Goal: Transaction & Acquisition: Book appointment/travel/reservation

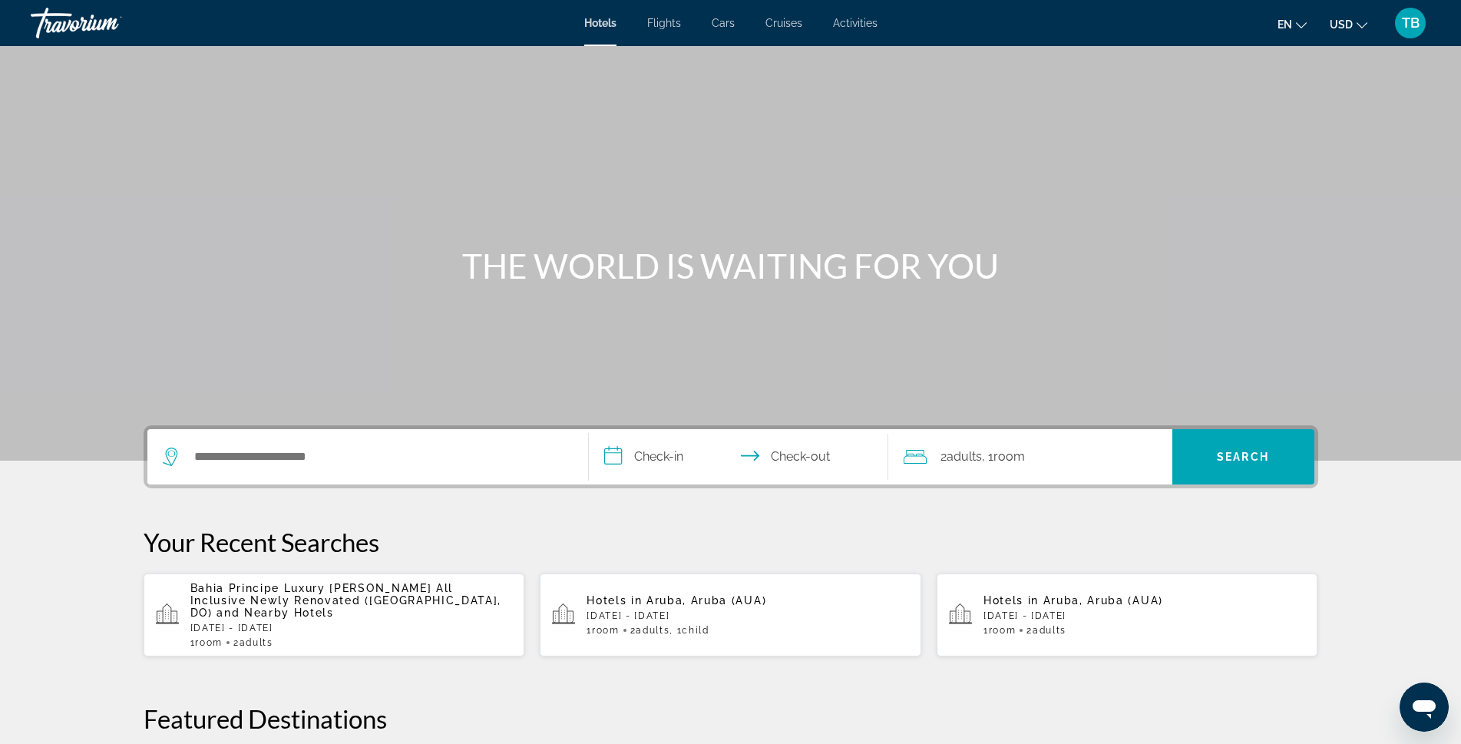
click at [669, 21] on span "Flights" at bounding box center [664, 23] width 34 height 12
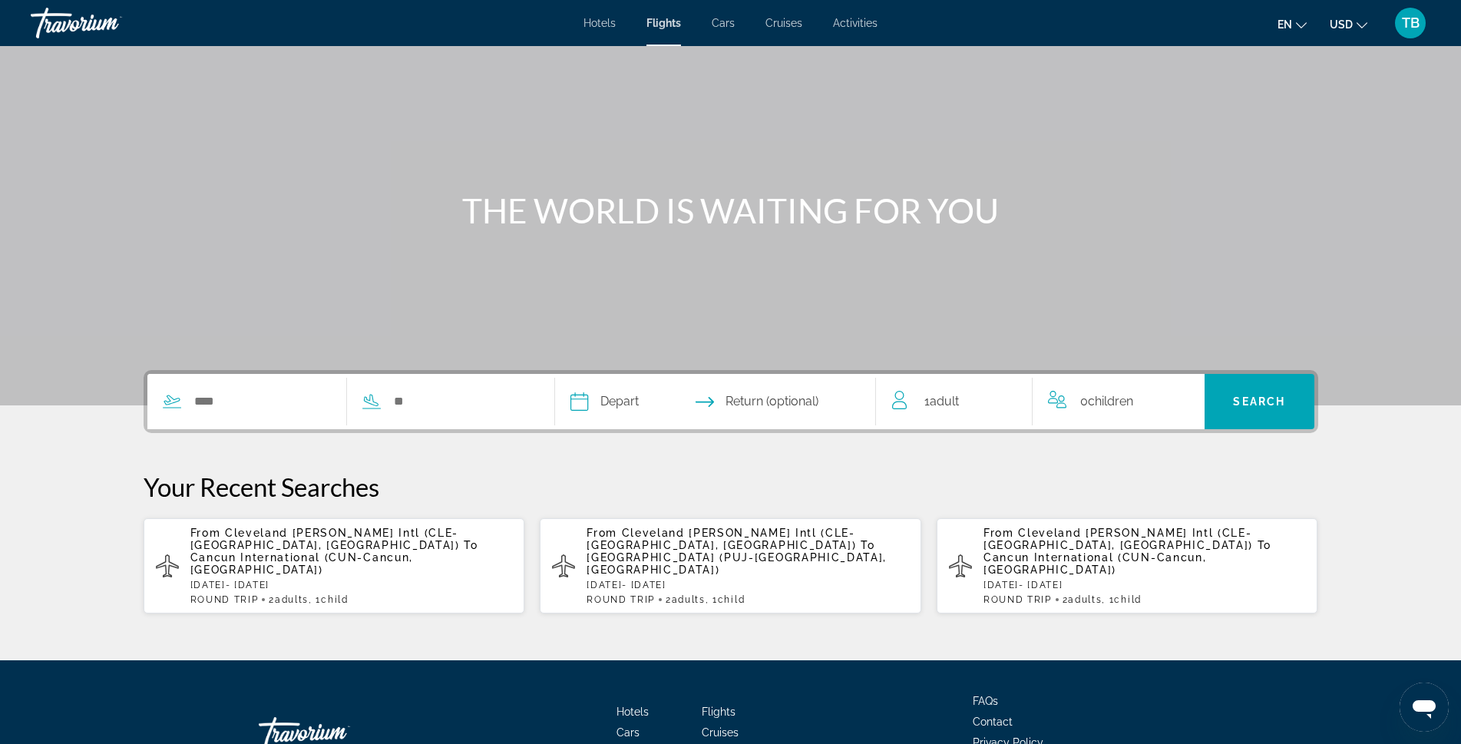
scroll to position [135, 0]
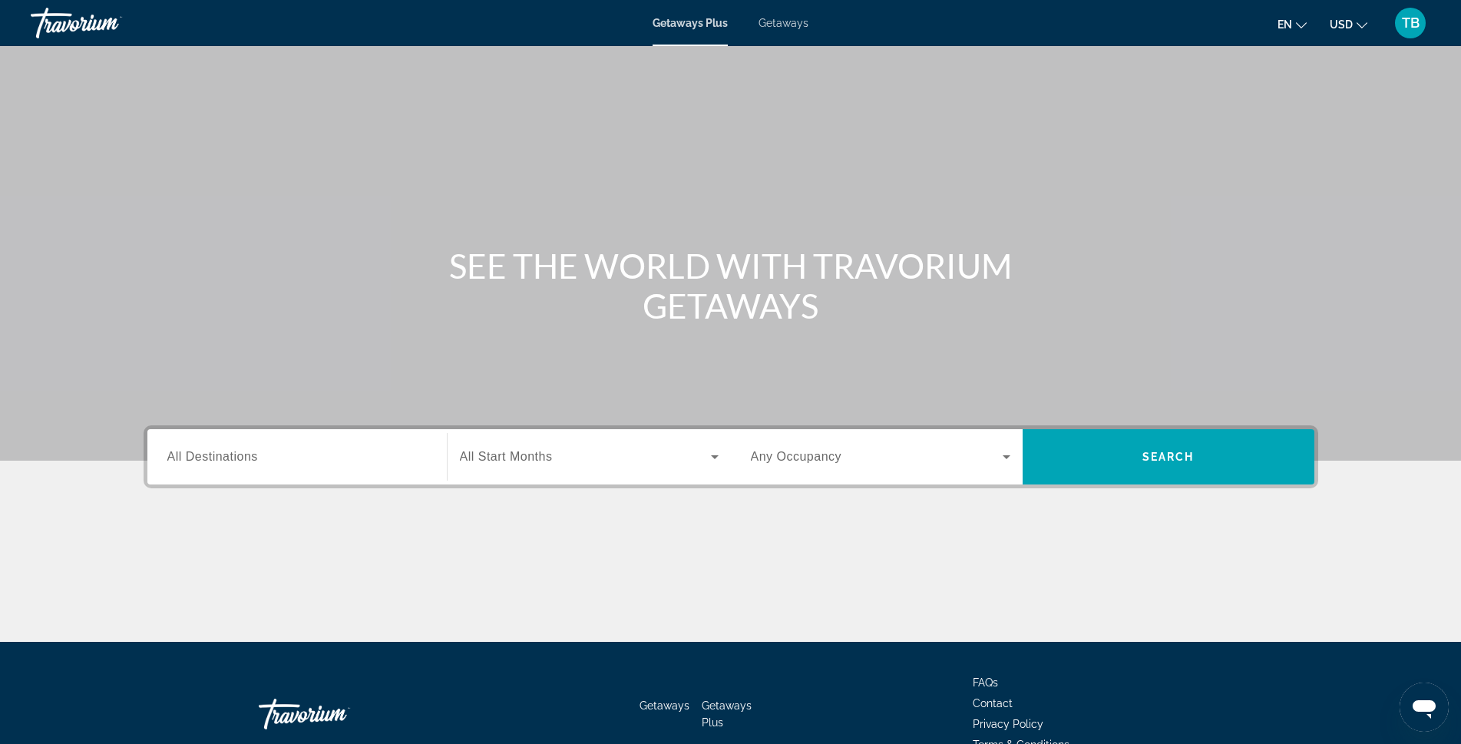
click at [174, 454] on span "All Destinations" at bounding box center [212, 456] width 91 height 13
click at [174, 454] on input "Destination All Destinations" at bounding box center [296, 457] width 259 height 18
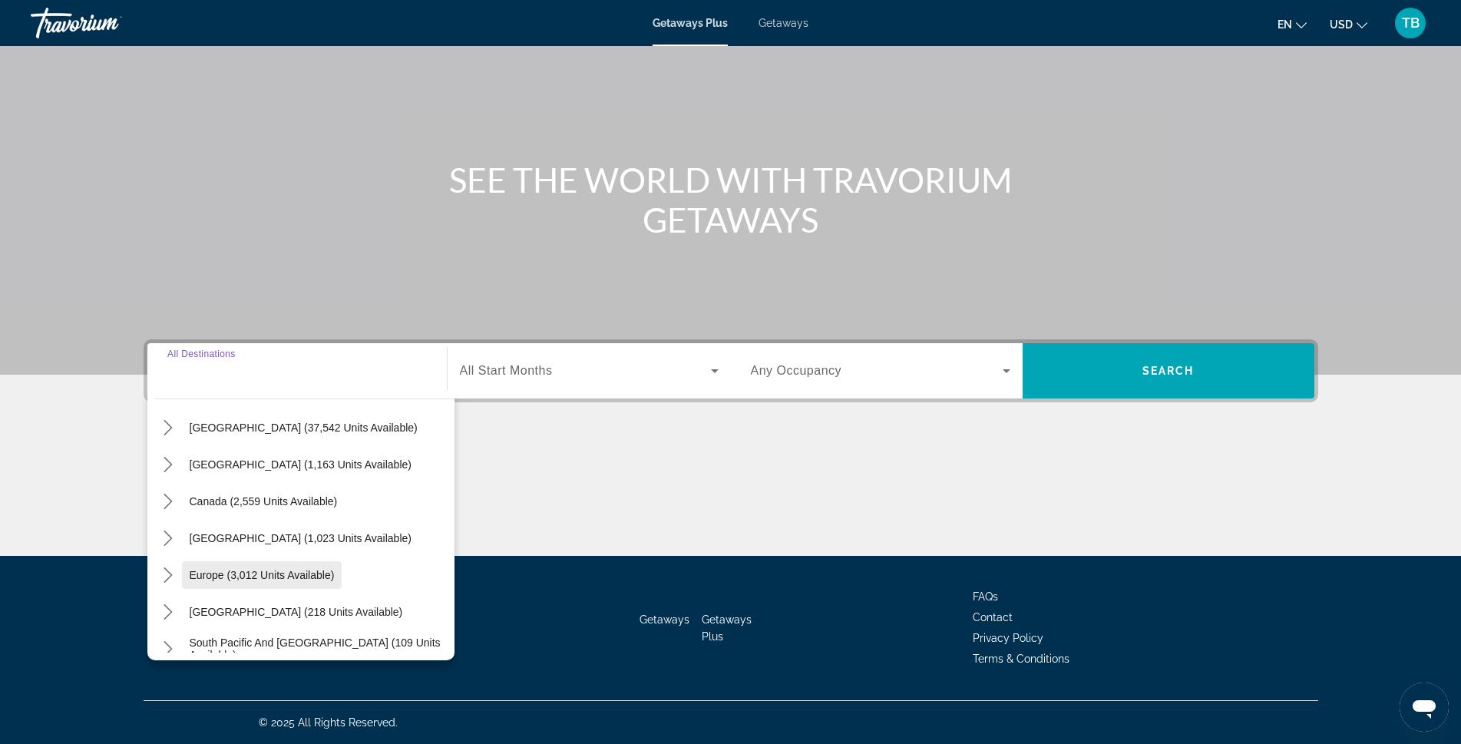
scroll to position [77, 0]
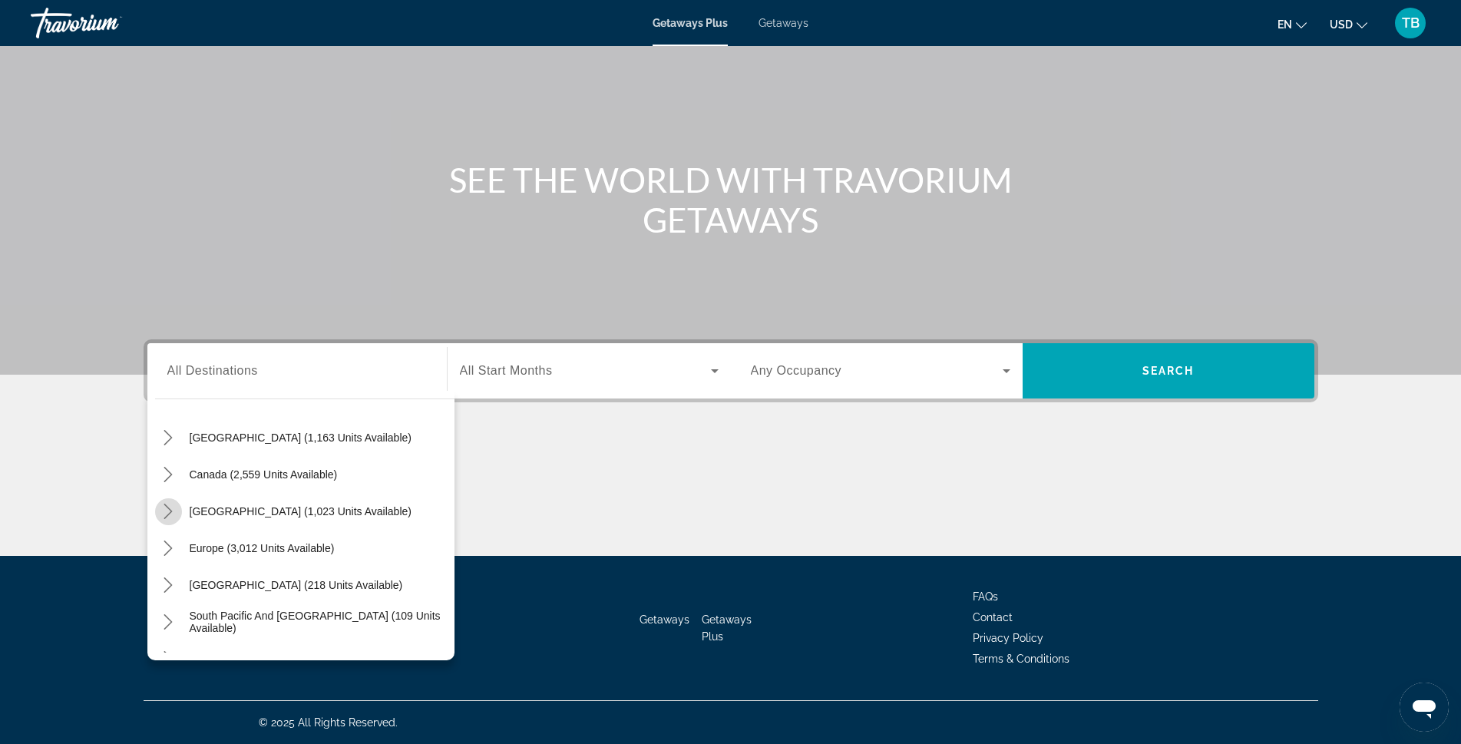
click at [169, 512] on icon "Toggle Caribbean & Atlantic Islands (1,023 units available) submenu" at bounding box center [167, 511] width 15 height 15
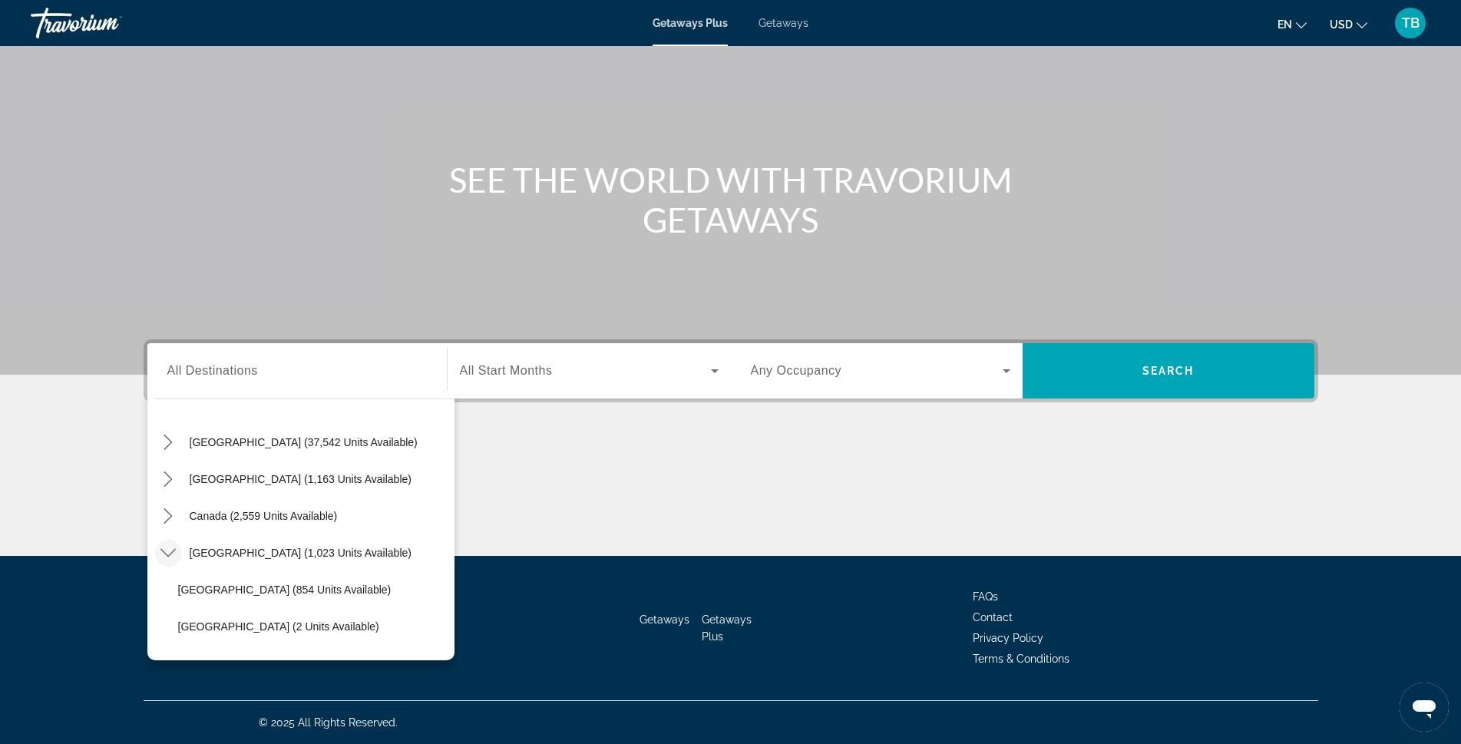
scroll to position [0, 0]
click at [778, 26] on span "Getaways" at bounding box center [783, 23] width 50 height 12
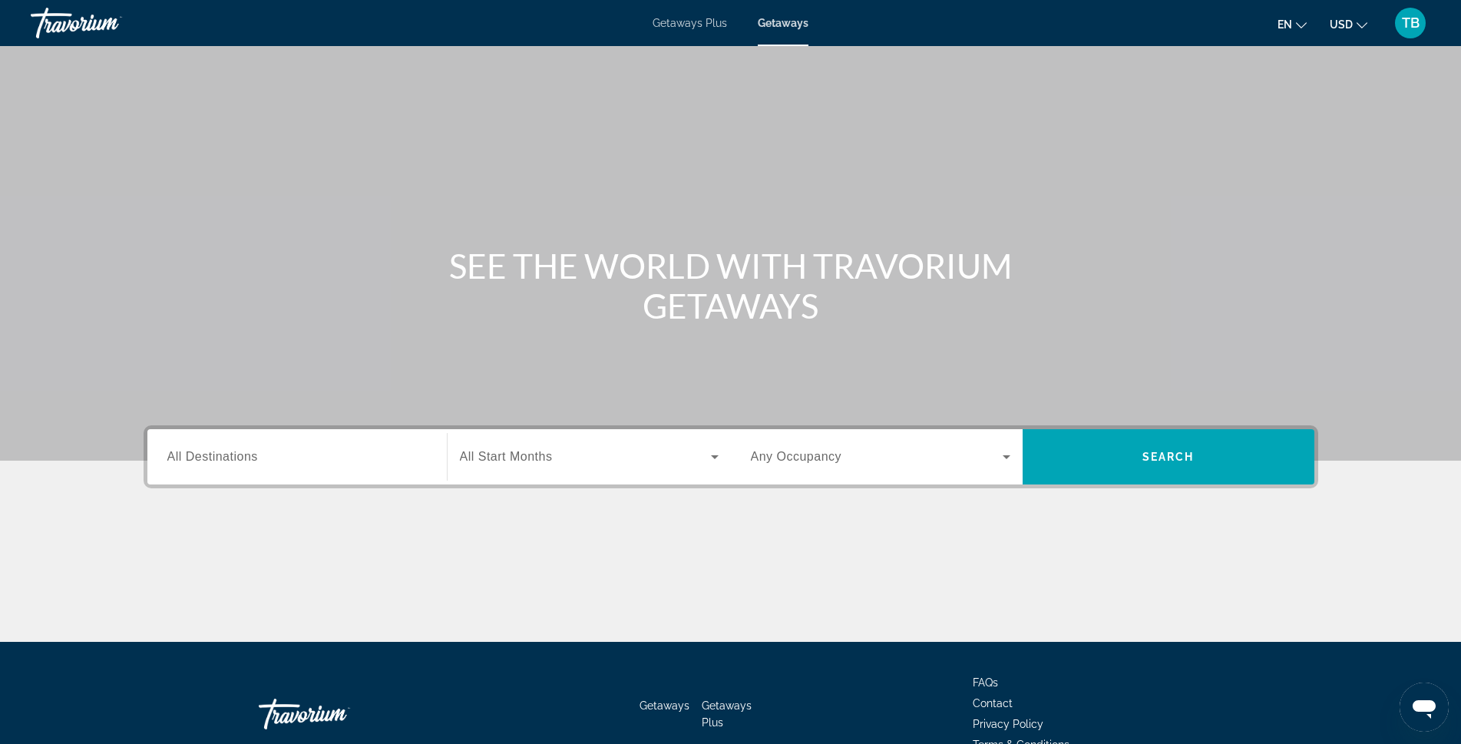
click at [179, 455] on span "All Destinations" at bounding box center [212, 456] width 91 height 13
click at [179, 455] on input "Destination All Destinations" at bounding box center [296, 457] width 259 height 18
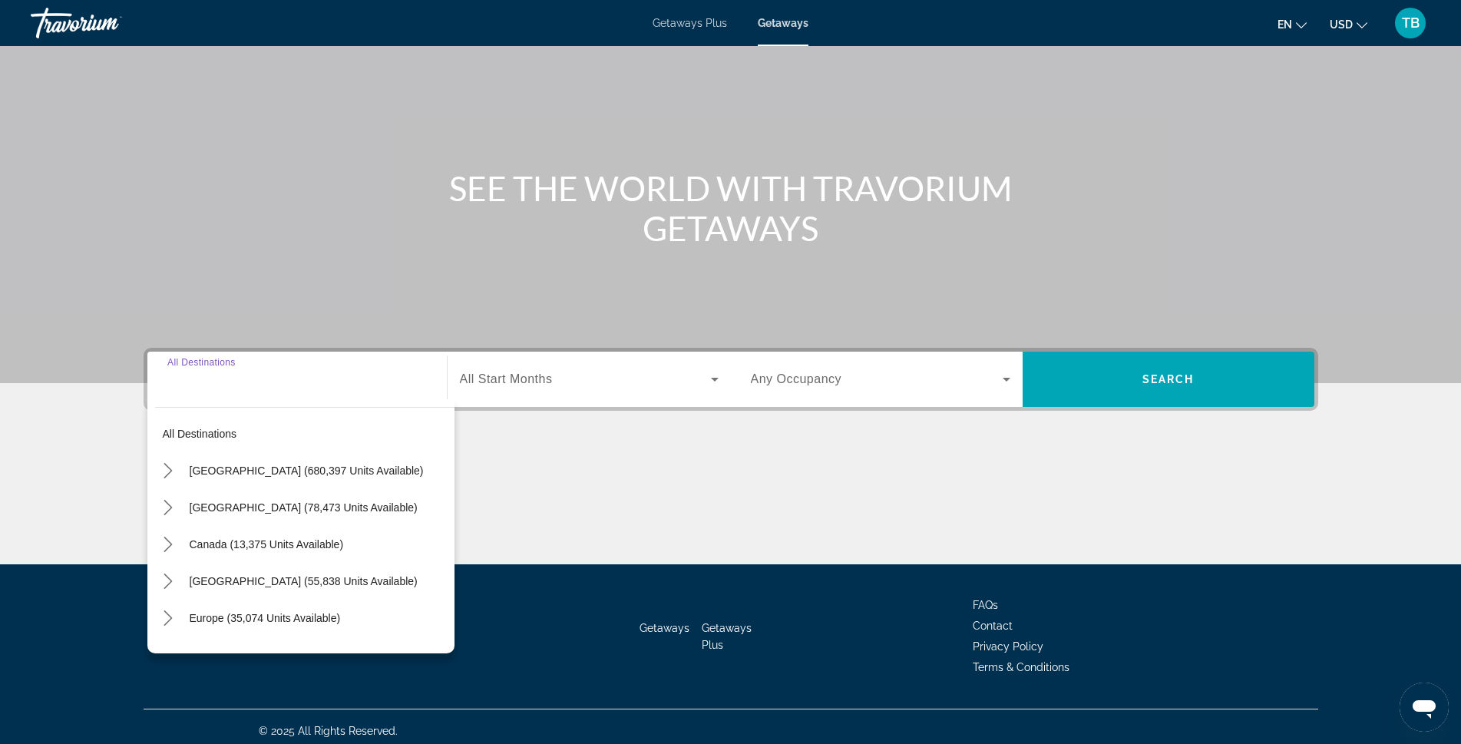
scroll to position [86, 0]
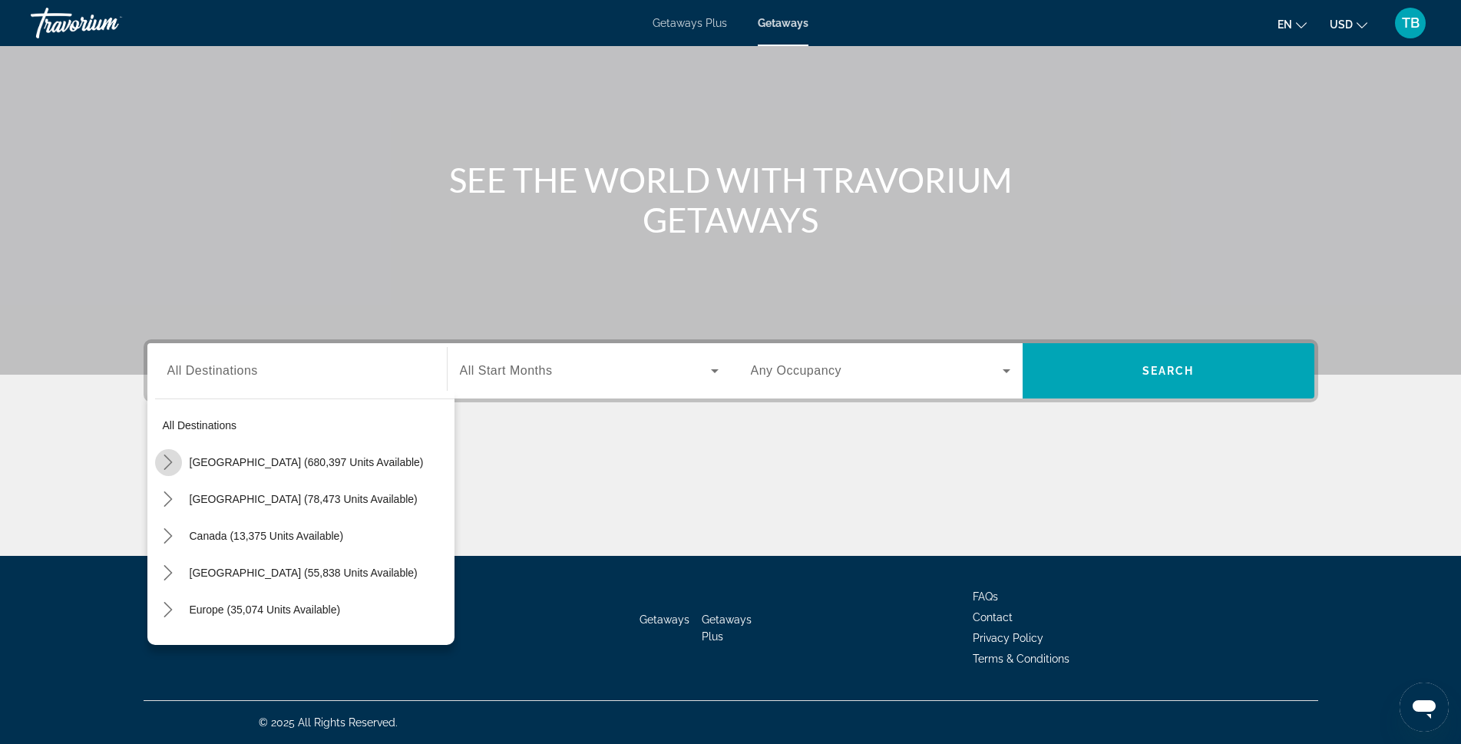
click at [167, 465] on icon "Toggle United States (680,397 units available) submenu" at bounding box center [167, 461] width 15 height 15
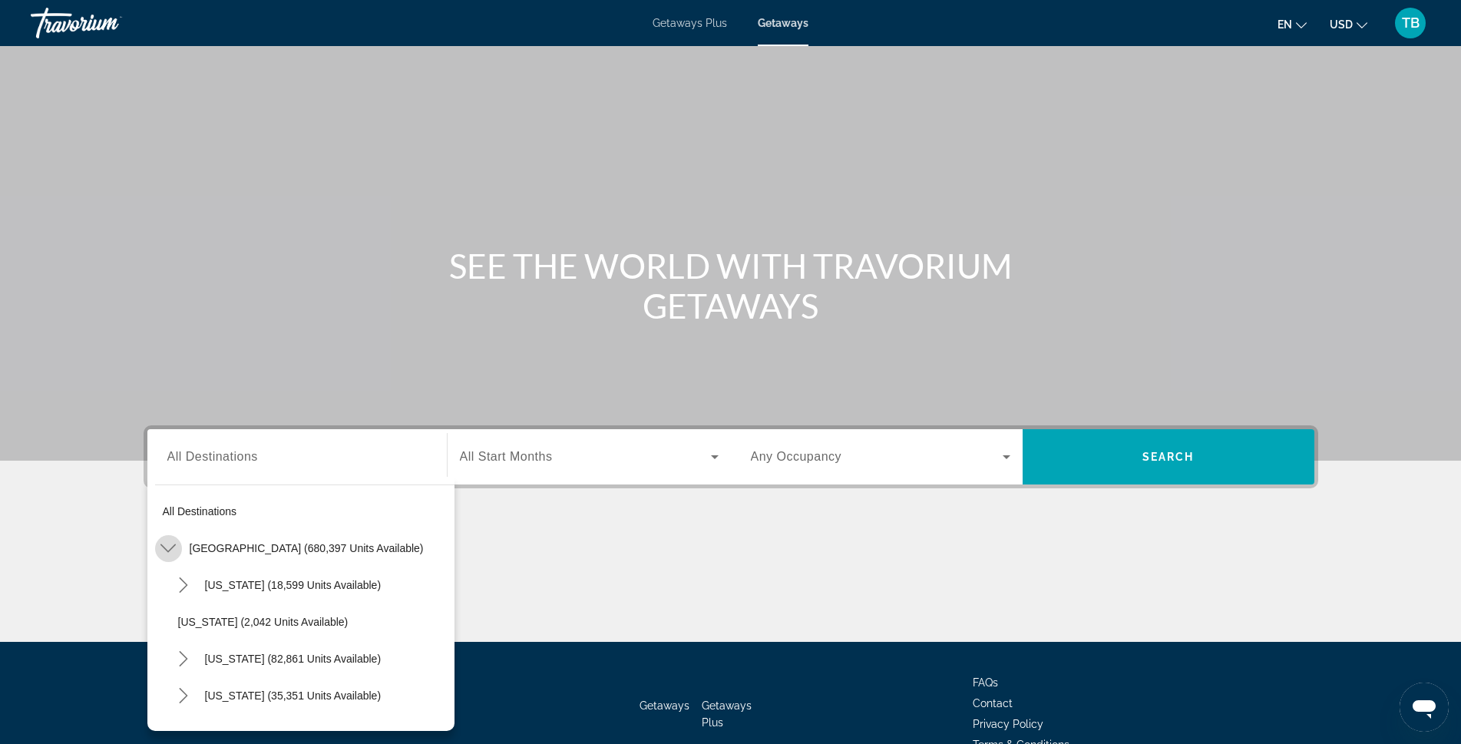
click at [170, 549] on icon "Toggle United States (680,397 units available) submenu" at bounding box center [167, 547] width 15 height 15
click at [169, 662] on icon "Toggle Caribbean & Atlantic Islands (55,838 units available) submenu" at bounding box center [168, 658] width 8 height 15
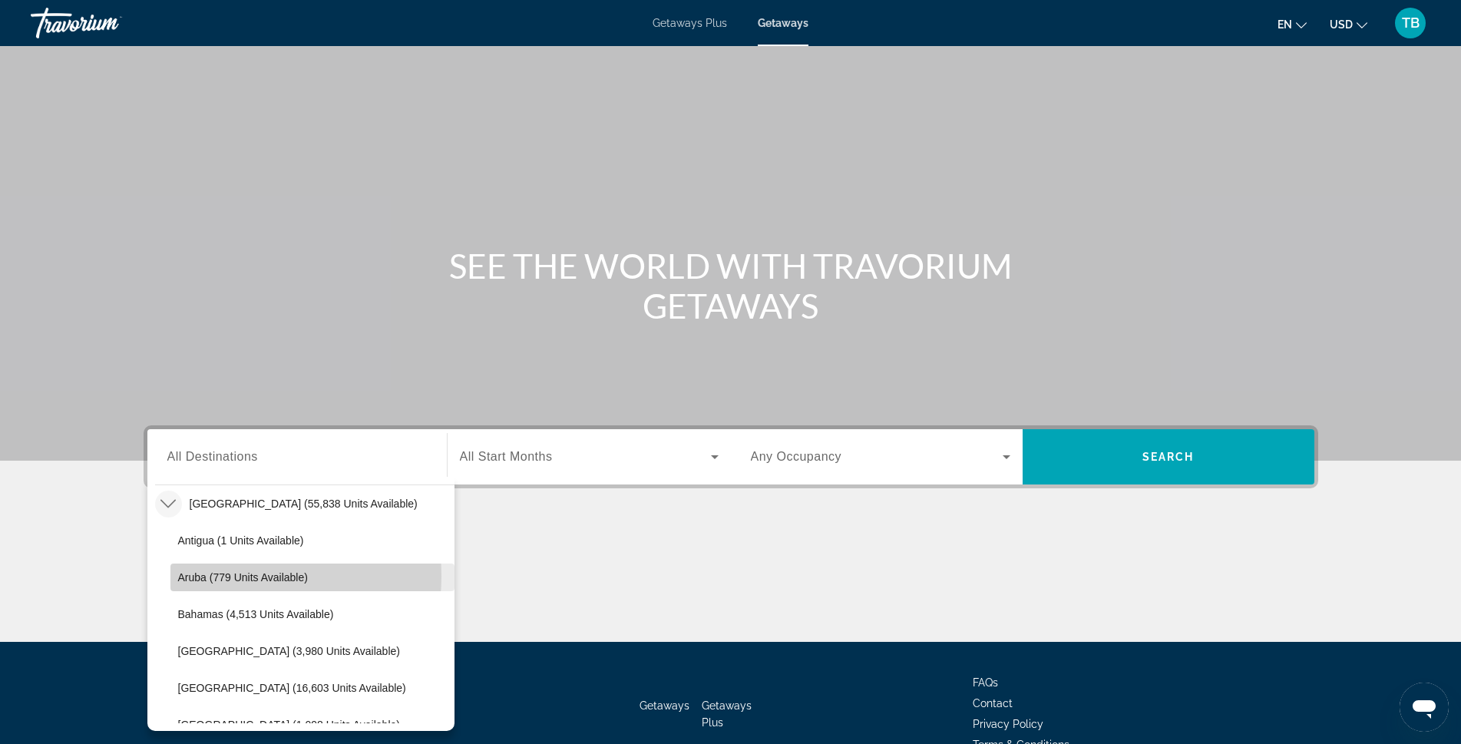
click at [217, 576] on span "Aruba (779 units available)" at bounding box center [243, 577] width 130 height 12
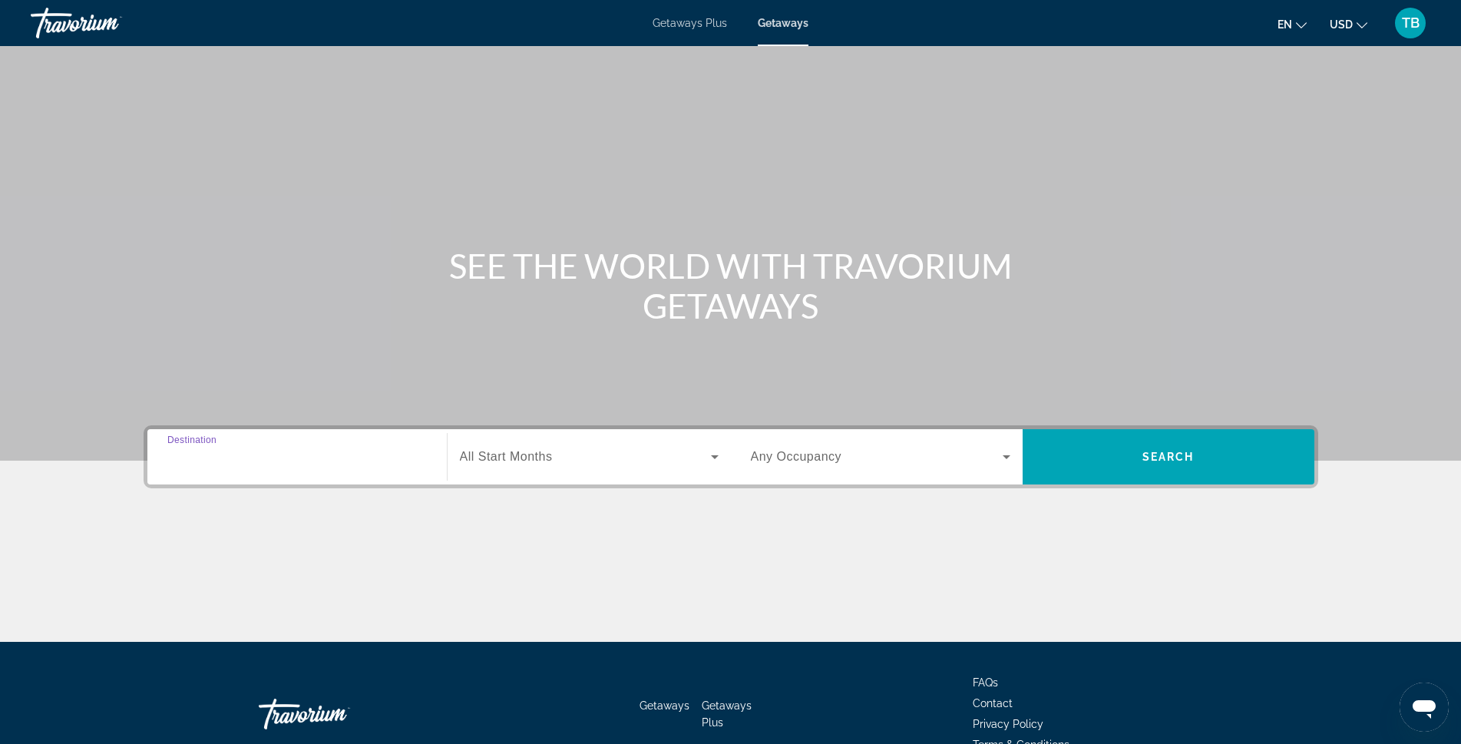
type input "**********"
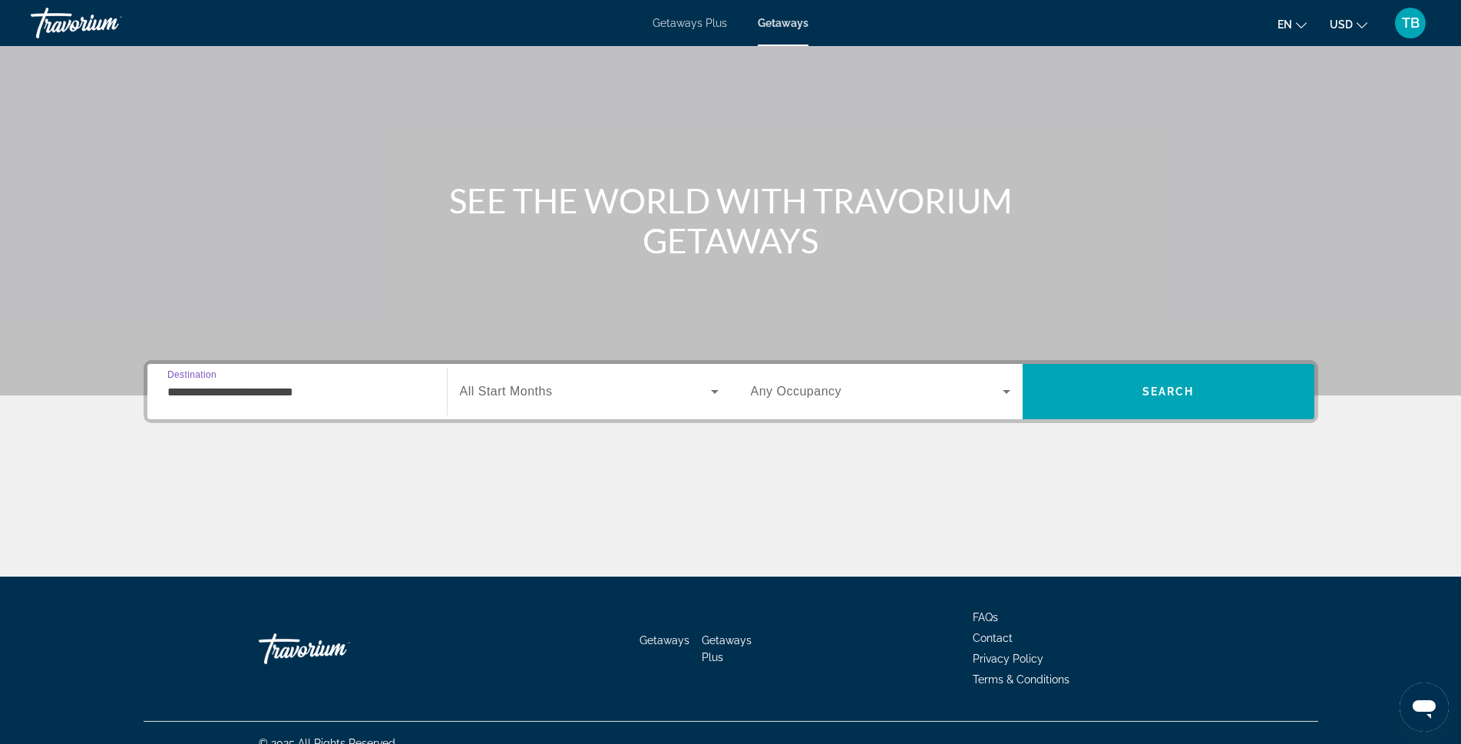
scroll to position [86, 0]
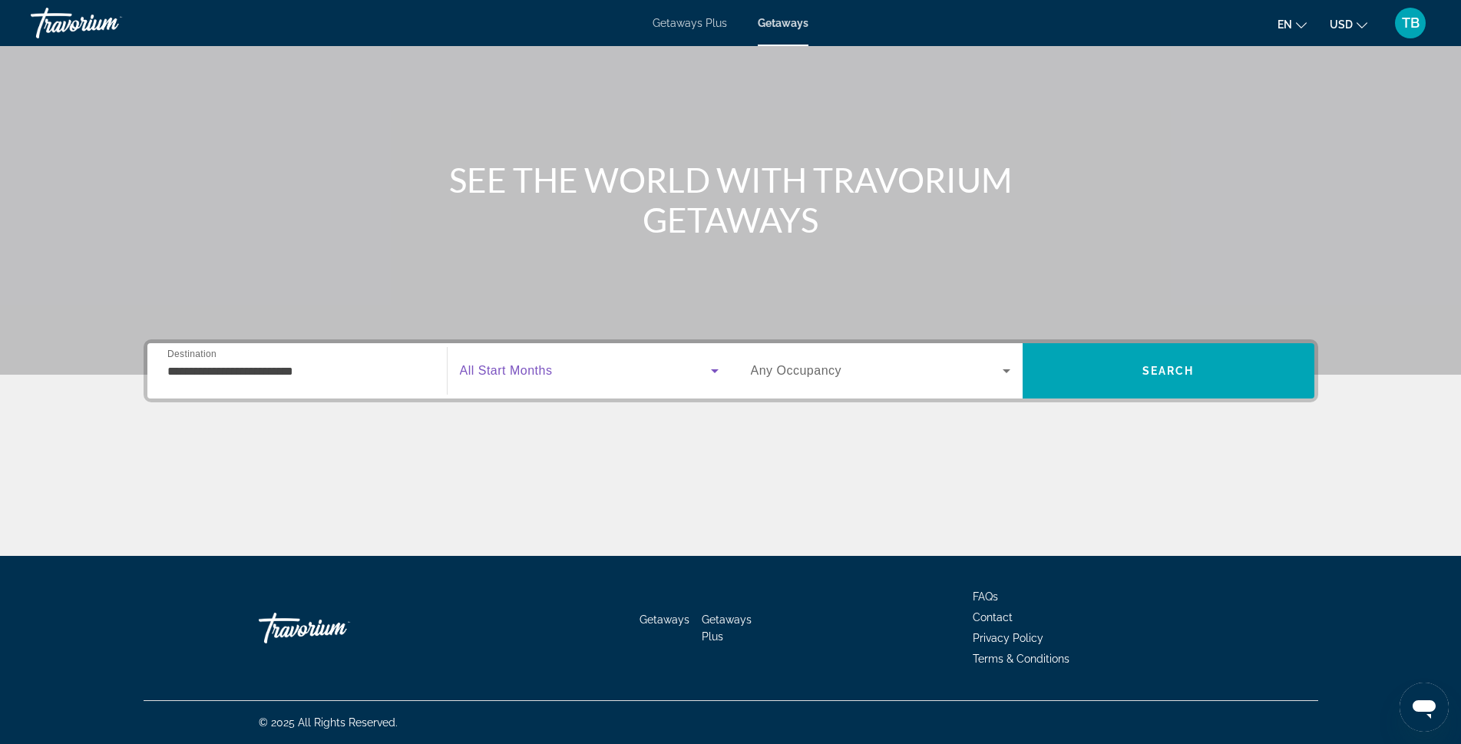
click at [712, 368] on icon "Search widget" at bounding box center [715, 371] width 18 height 18
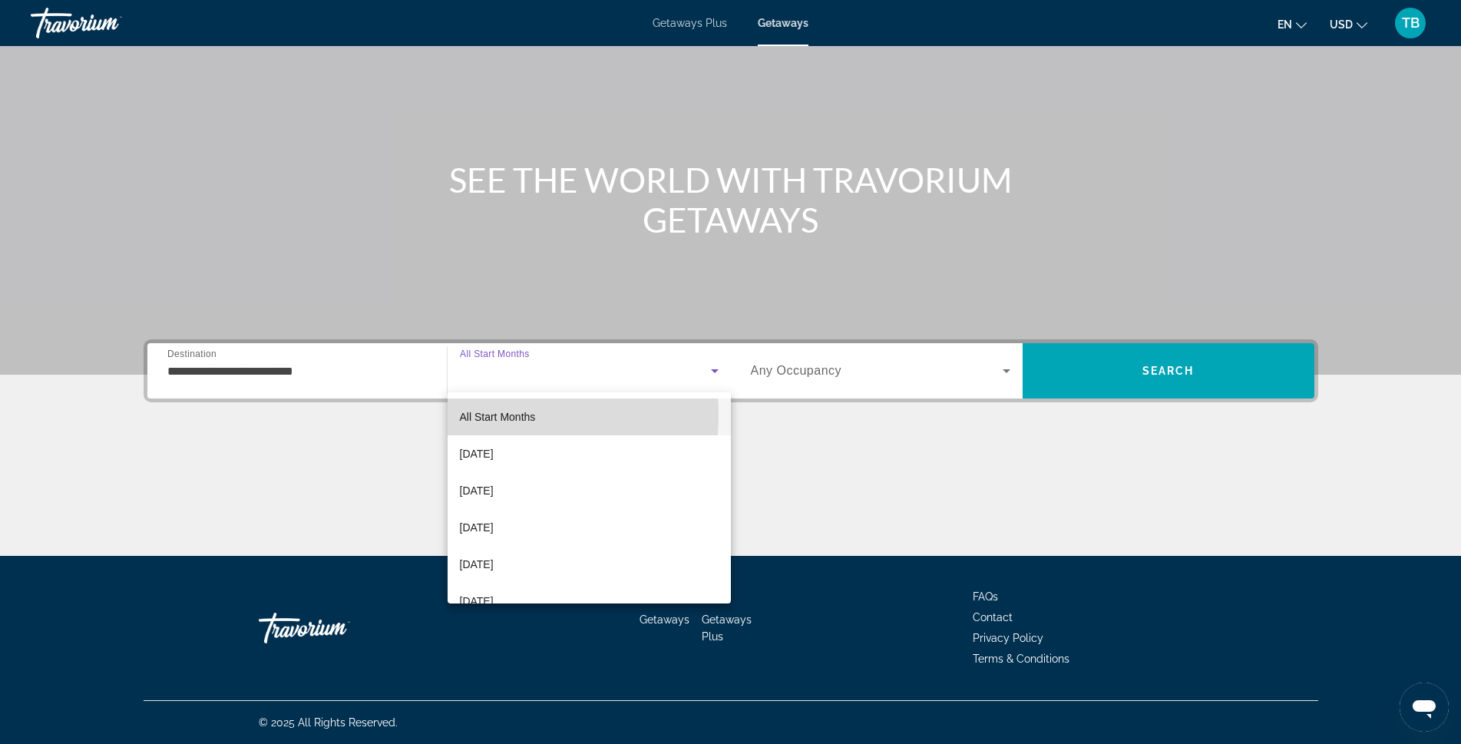
click at [501, 415] on span "All Start Months" at bounding box center [498, 417] width 76 height 12
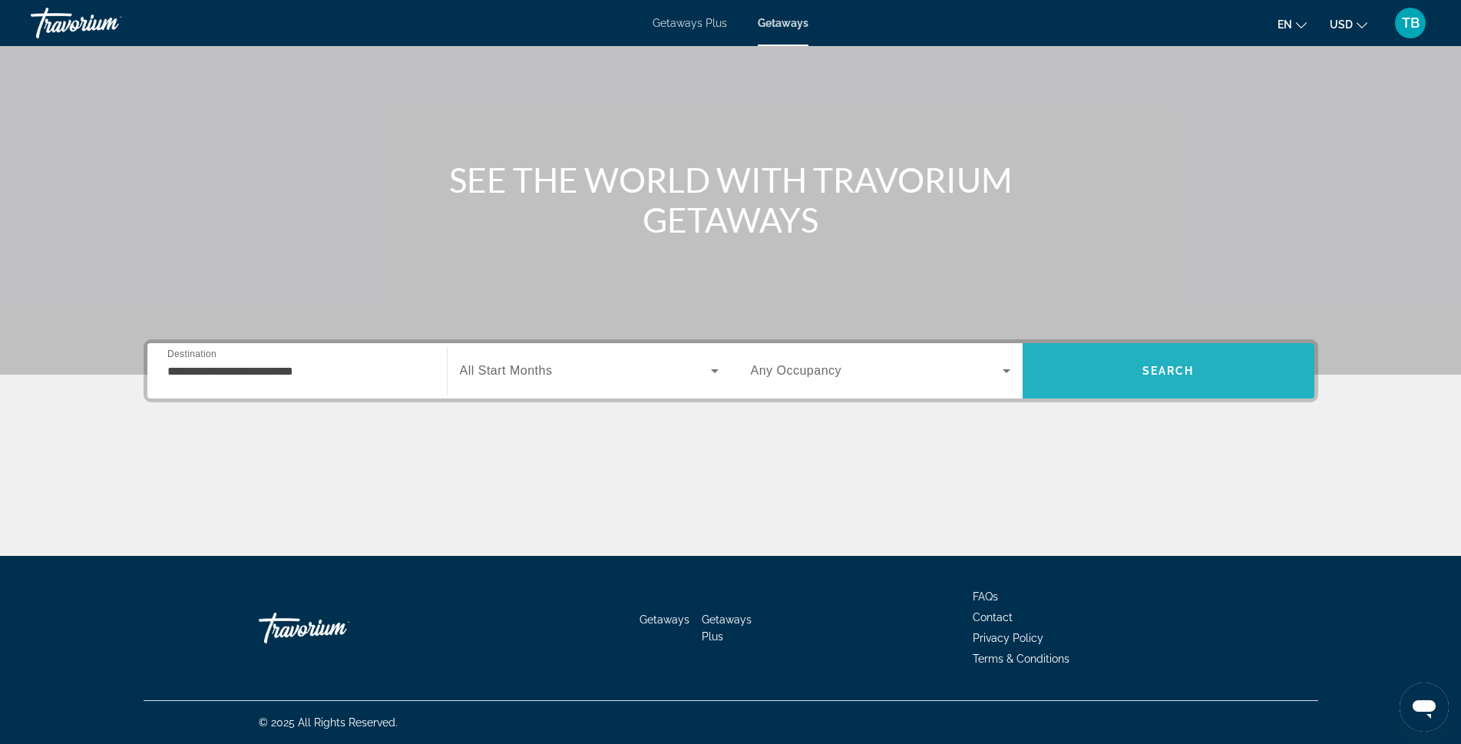
click at [1175, 371] on span "Search" at bounding box center [1168, 371] width 52 height 12
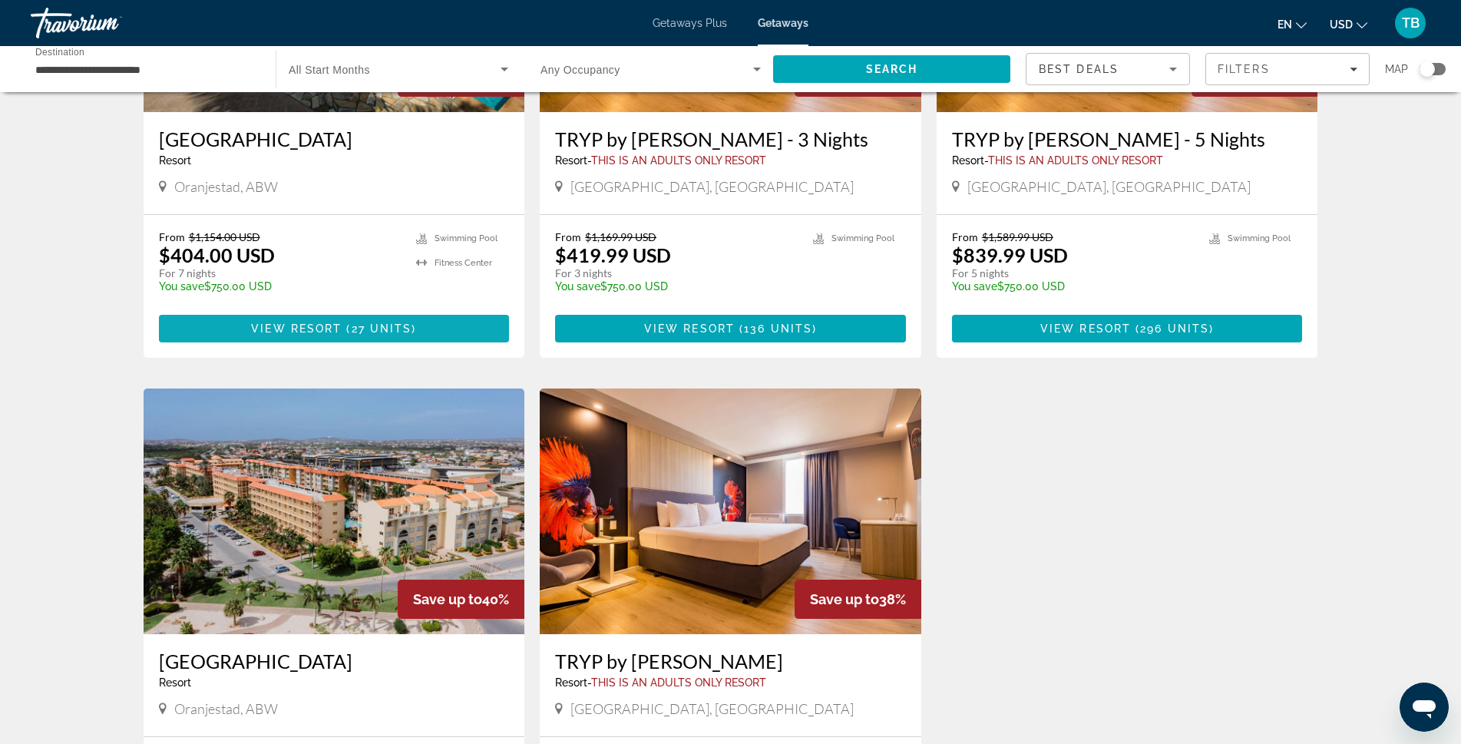
scroll to position [307, 0]
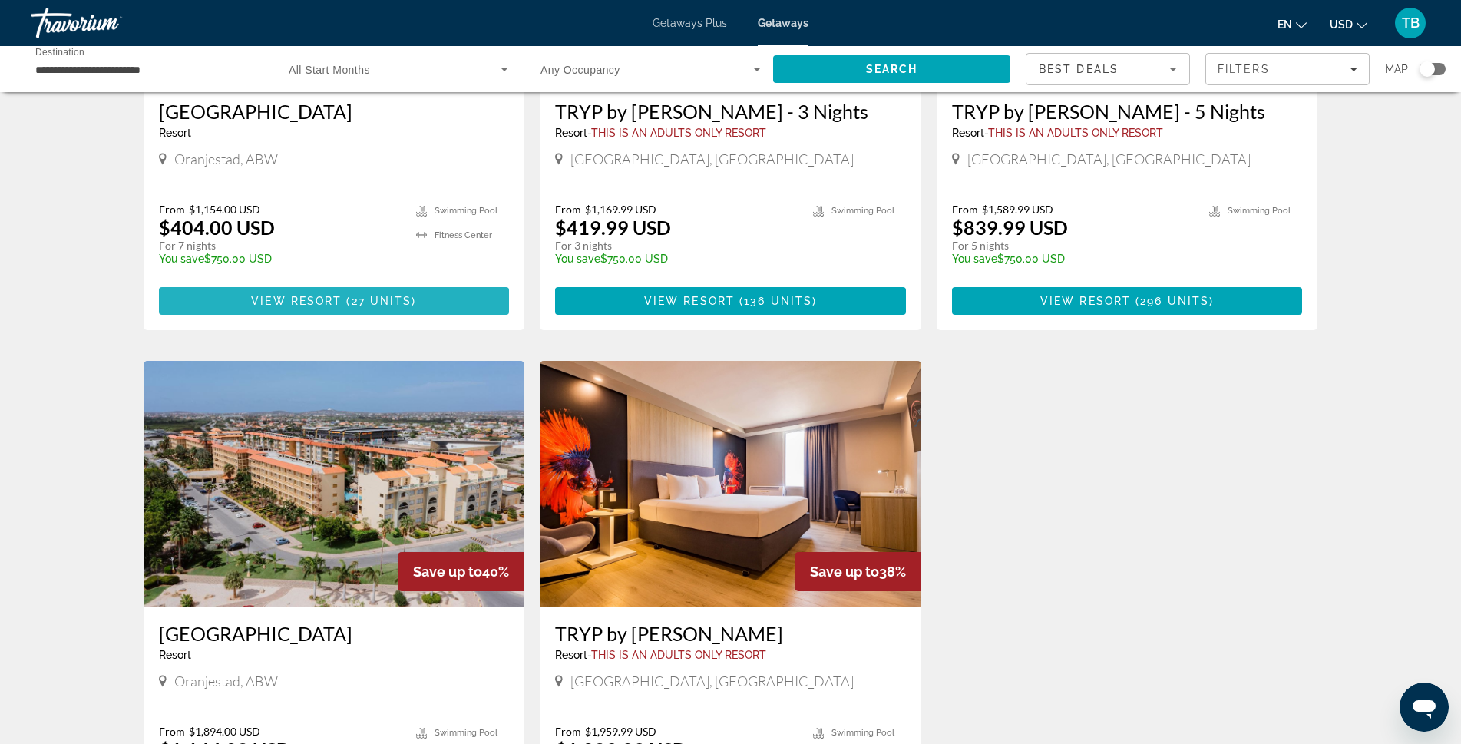
click at [375, 299] on span "27 units" at bounding box center [382, 301] width 61 height 12
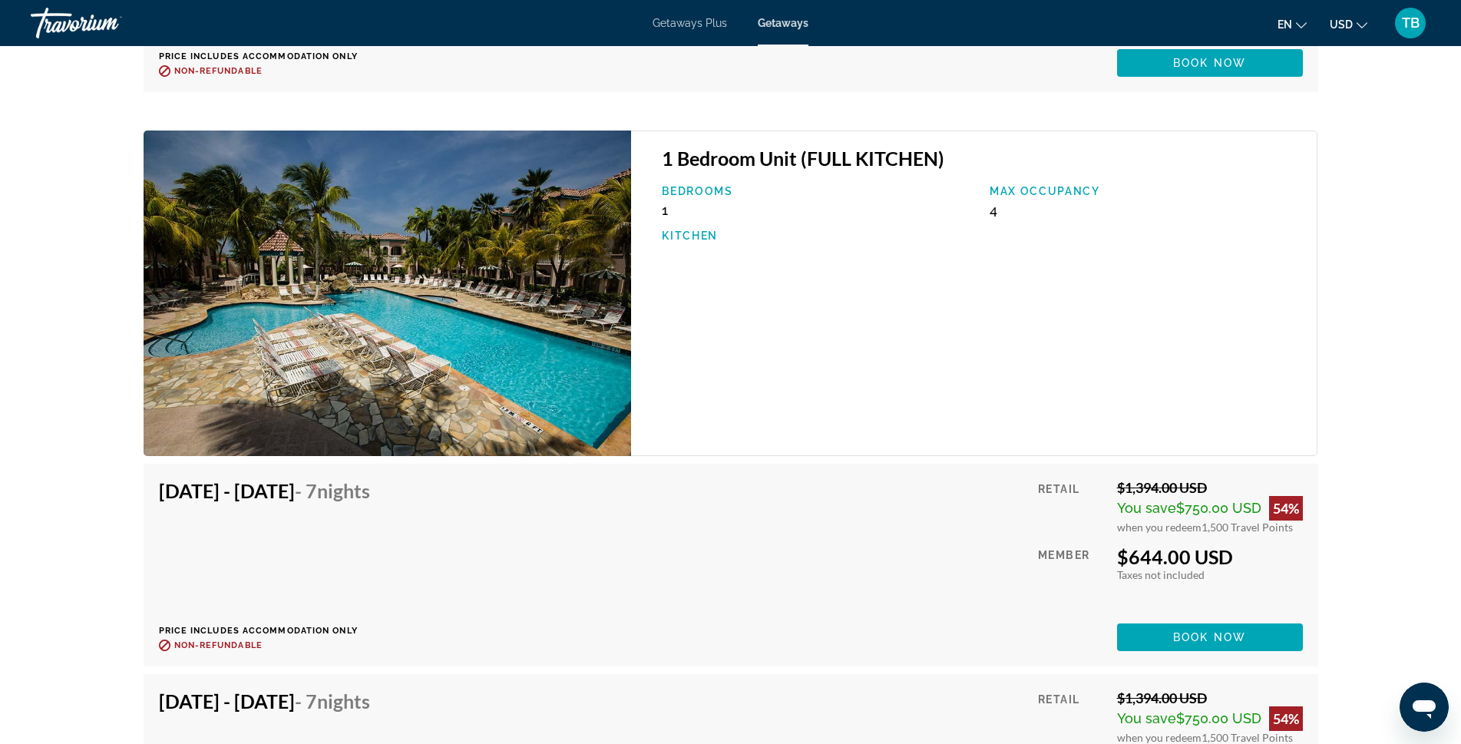
scroll to position [4453, 0]
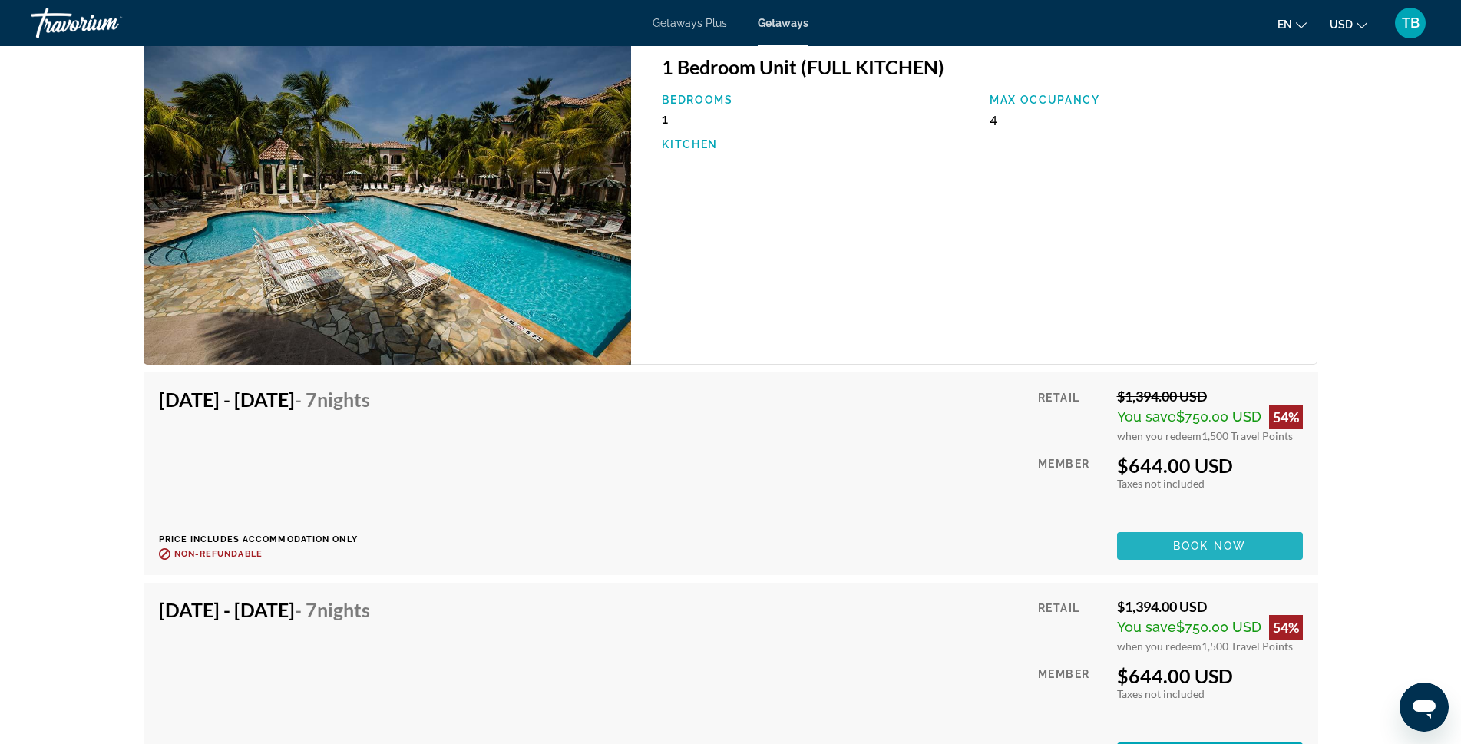
click at [1224, 546] on span "Book now" at bounding box center [1209, 546] width 73 height 12
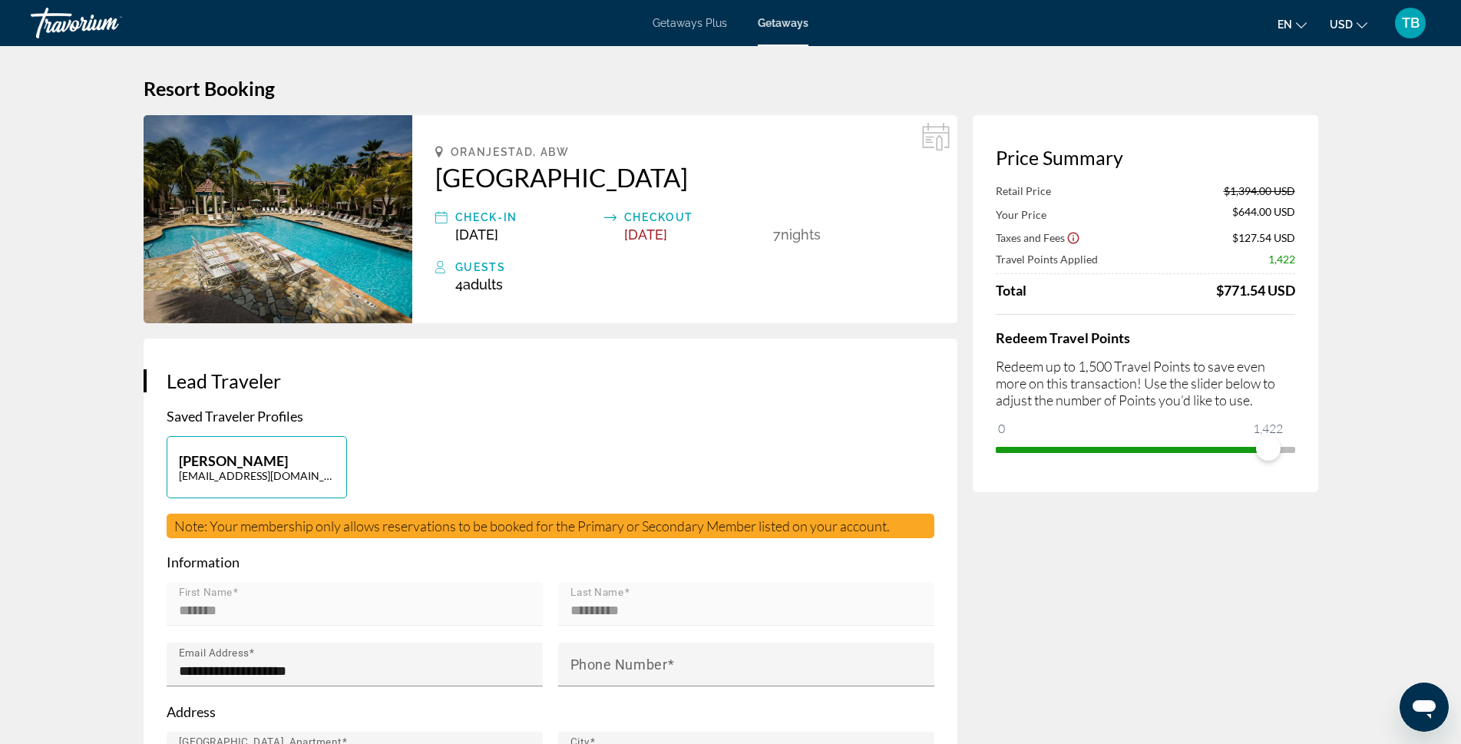
drag, startPoint x: 1268, startPoint y: 450, endPoint x: 1155, endPoint y: 448, distance: 113.6
click at [1168, 444] on span "ngx-slider" at bounding box center [1132, 447] width 273 height 25
click at [1252, 450] on ngx-slider "0 1,500 1,334" at bounding box center [1145, 448] width 299 height 3
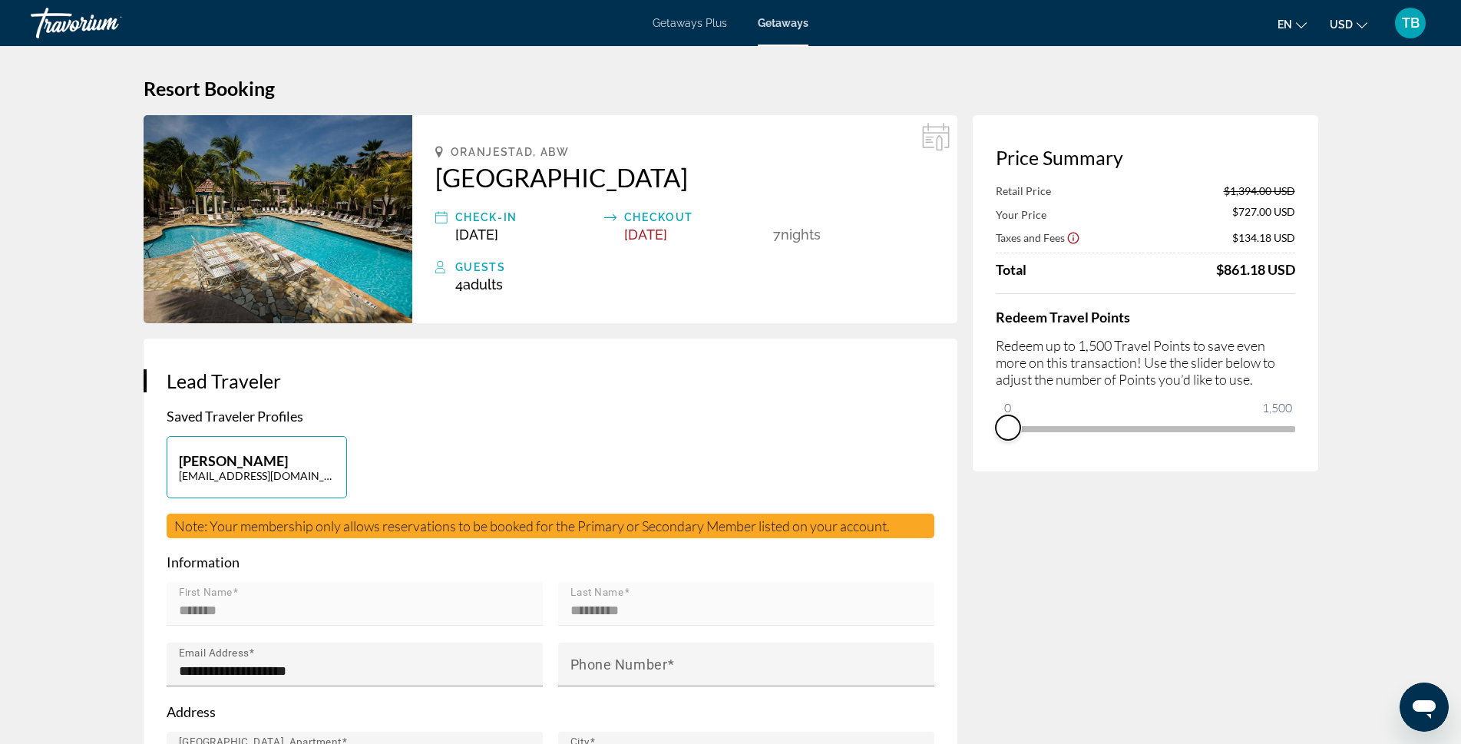
drag, startPoint x: 1248, startPoint y: 446, endPoint x: 890, endPoint y: 437, distance: 358.6
drag, startPoint x: 1015, startPoint y: 403, endPoint x: 1092, endPoint y: 419, distance: 79.2
click at [1099, 415] on span "ngx-slider" at bounding box center [1101, 427] width 25 height 25
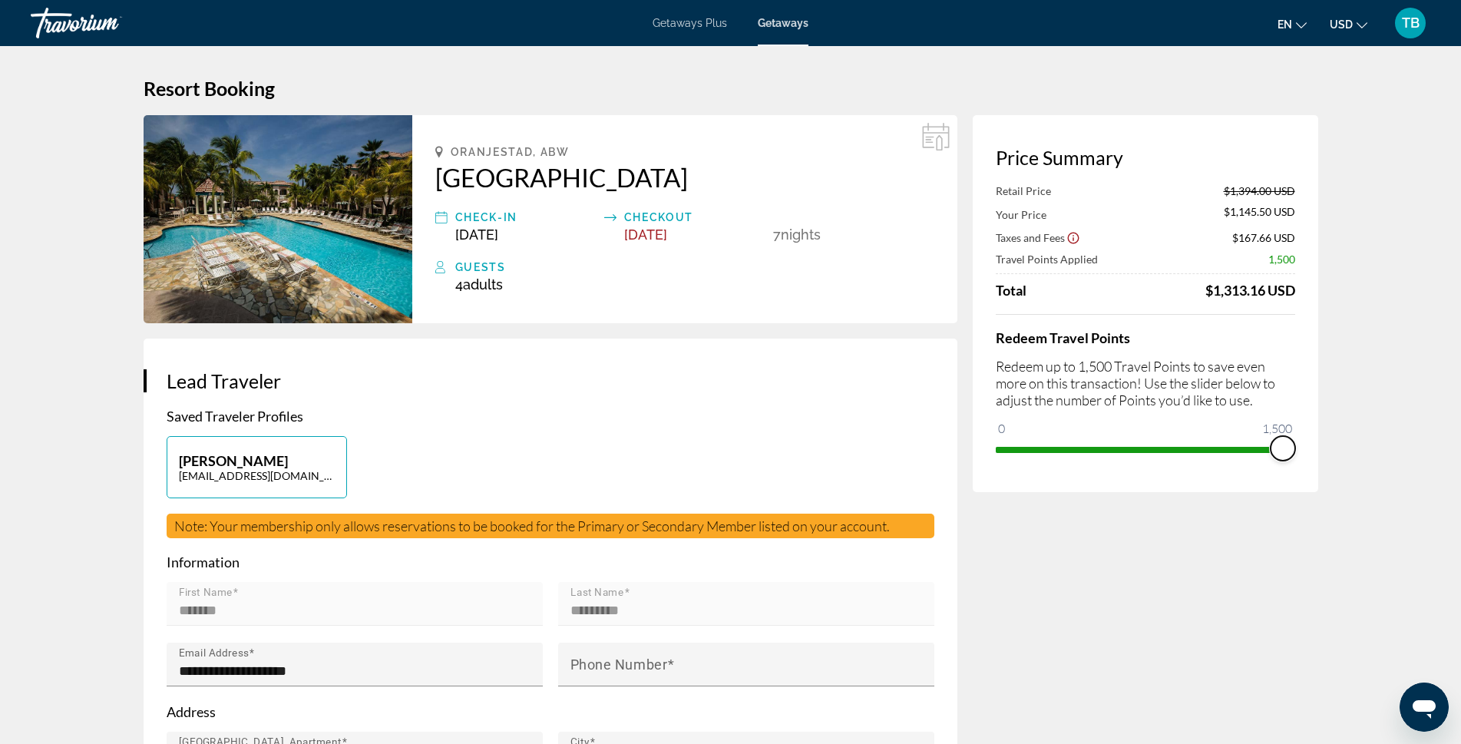
drag, startPoint x: 1092, startPoint y: 452, endPoint x: 1428, endPoint y: 496, distance: 339.1
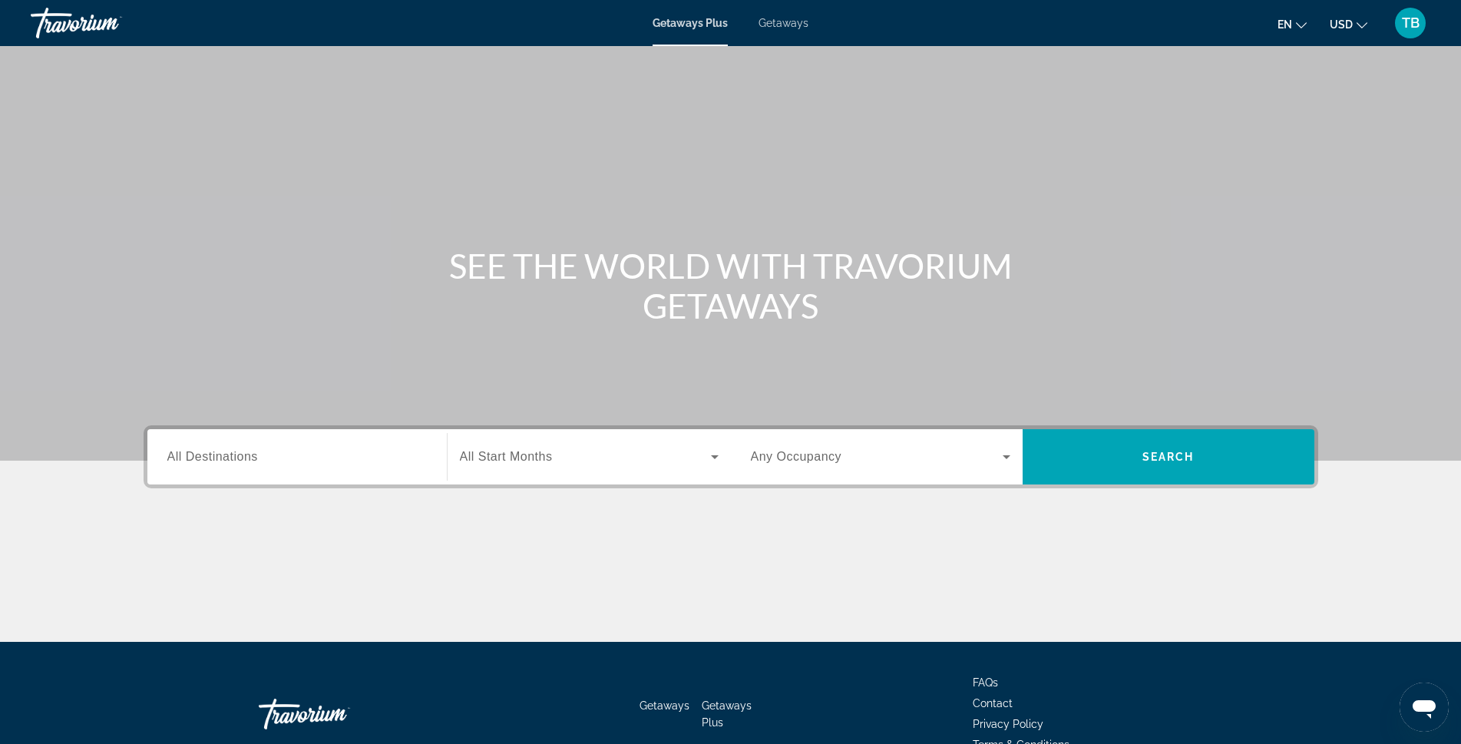
click at [174, 461] on span "All Destinations" at bounding box center [212, 456] width 91 height 13
click at [174, 461] on input "Destination All Destinations" at bounding box center [296, 457] width 259 height 18
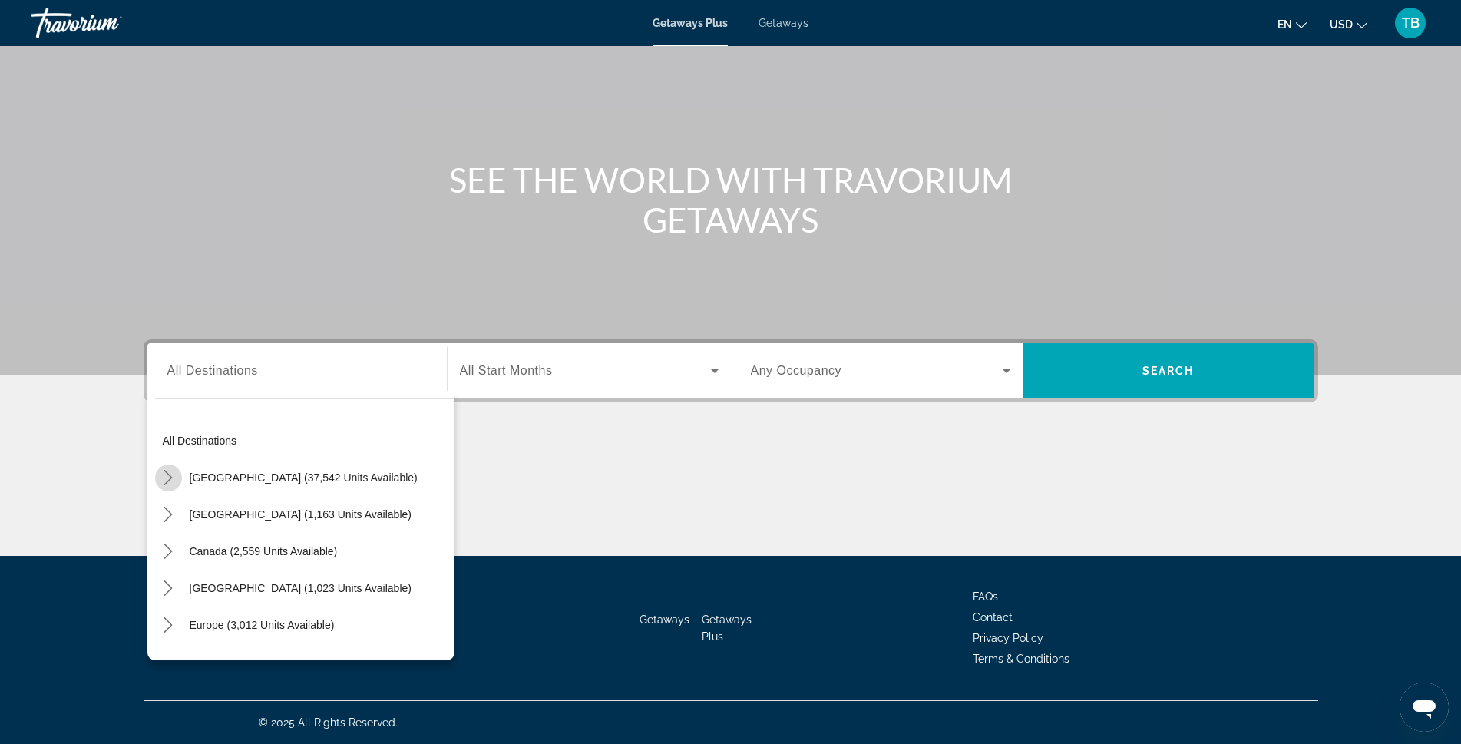
click at [167, 478] on icon "Toggle United States (37,542 units available) submenu" at bounding box center [167, 477] width 15 height 15
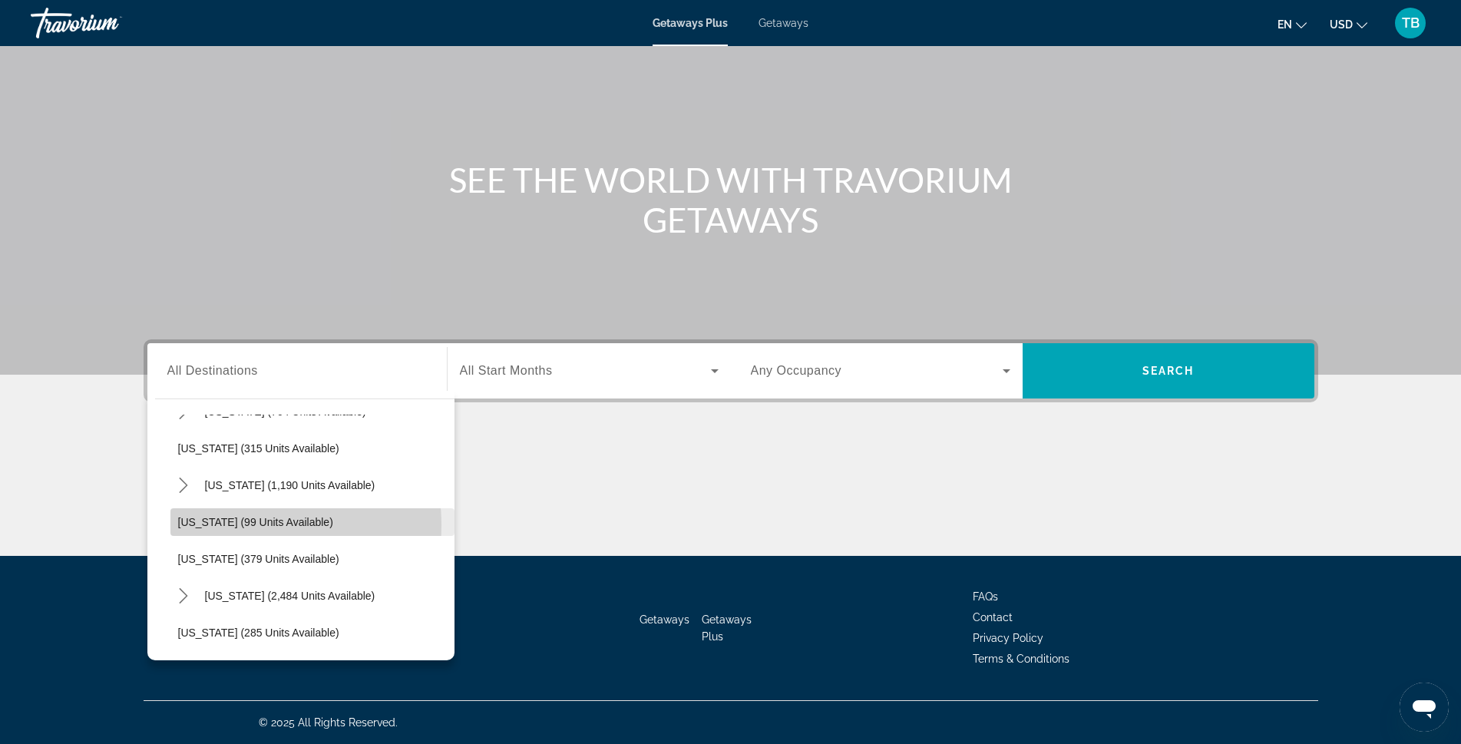
click at [235, 525] on span "[US_STATE] (99 units available)" at bounding box center [255, 522] width 155 height 12
type input "**********"
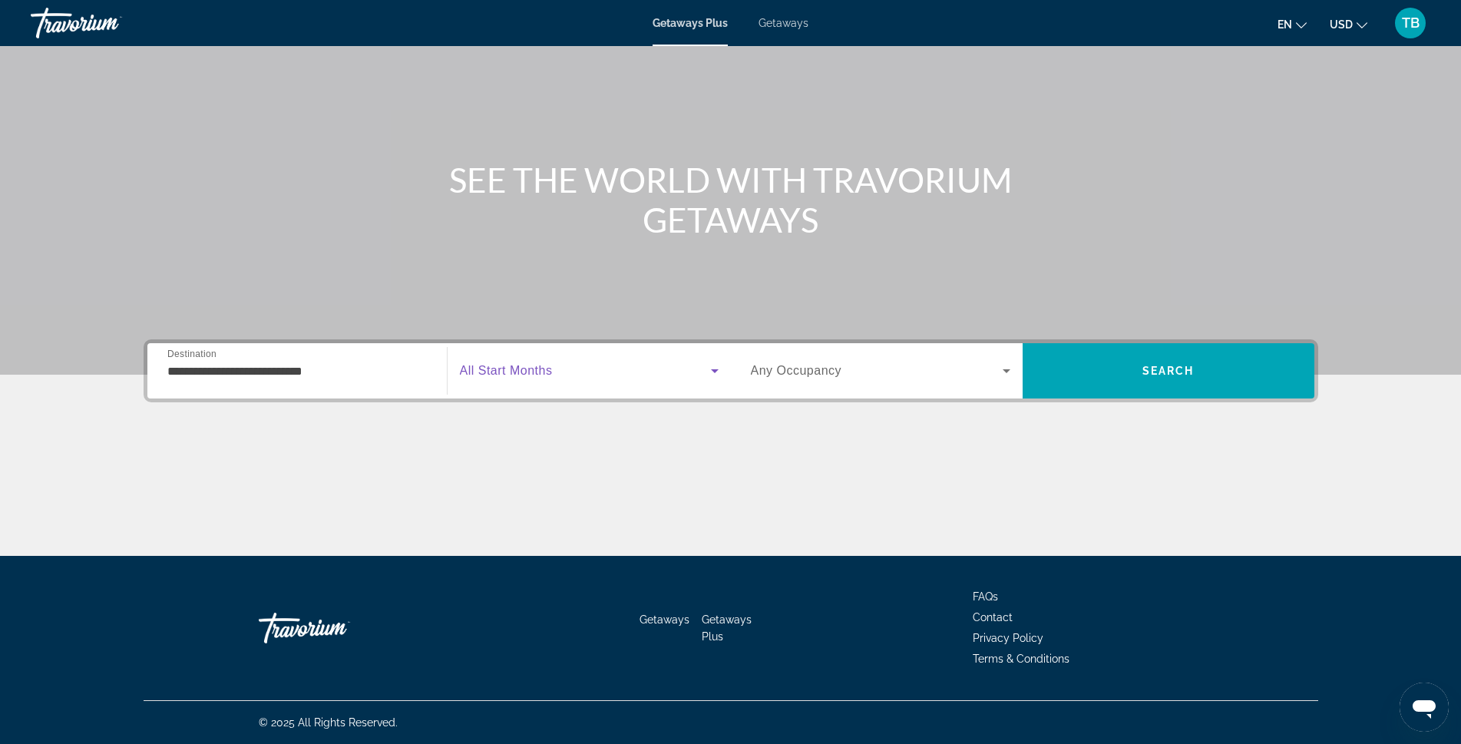
click at [715, 372] on icon "Search widget" at bounding box center [715, 371] width 8 height 4
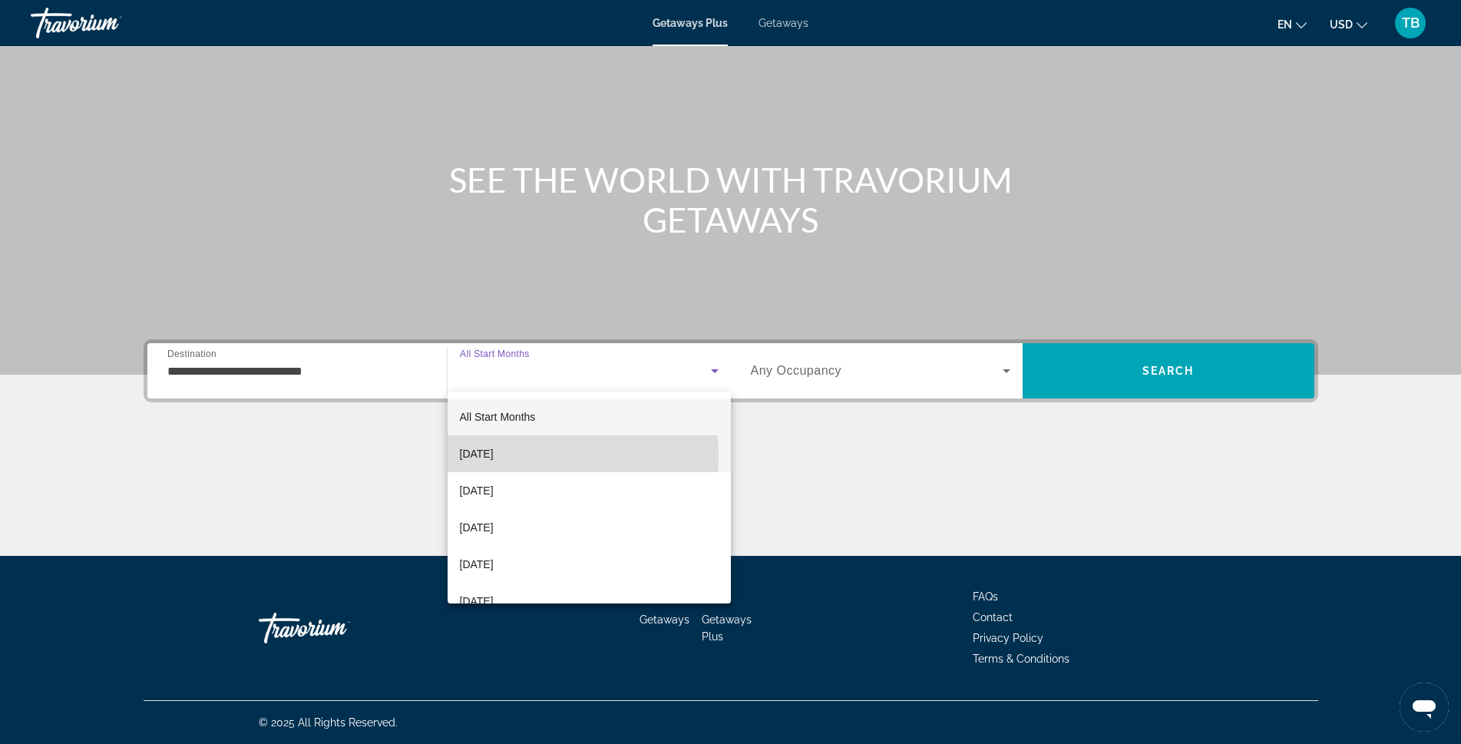
click at [492, 456] on span "[DATE]" at bounding box center [477, 454] width 34 height 18
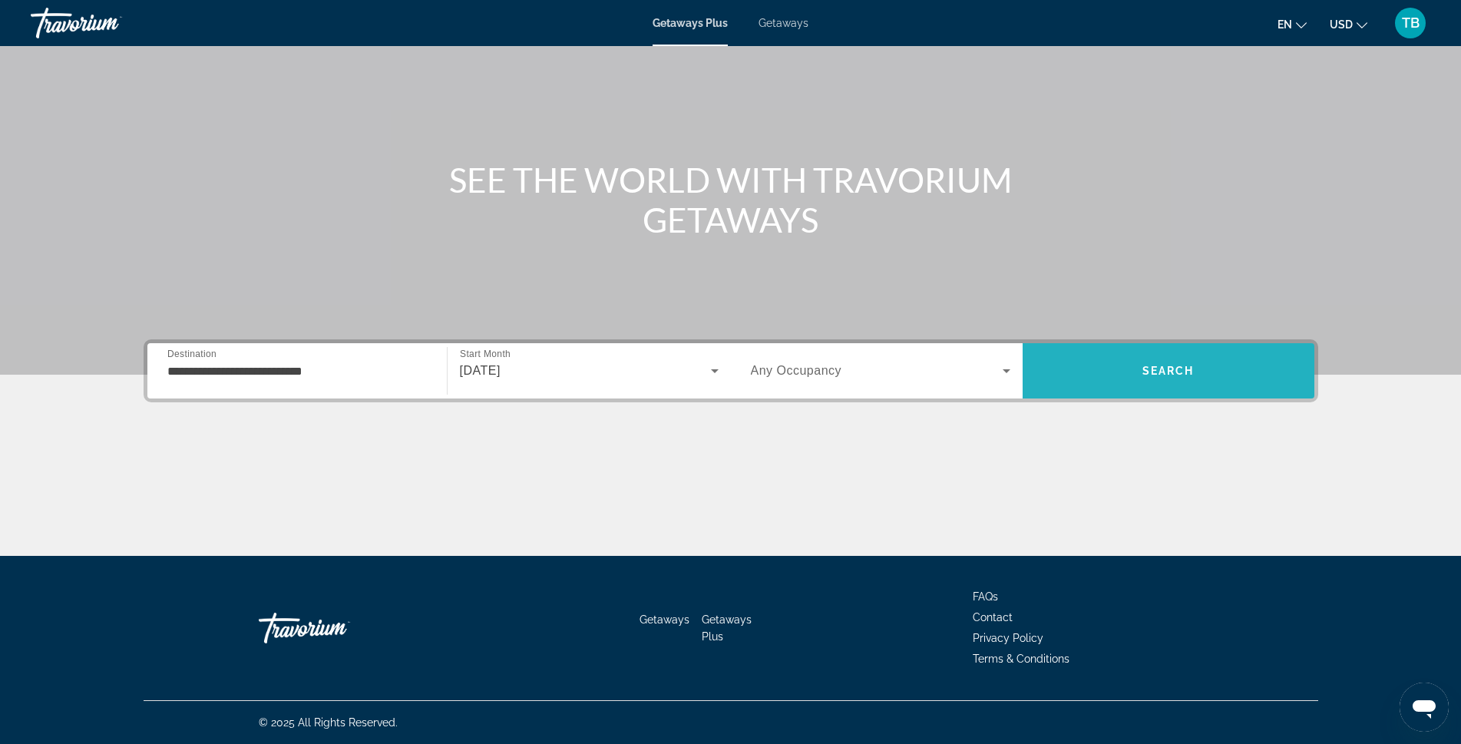
click at [1150, 376] on span "Search" at bounding box center [1168, 371] width 52 height 12
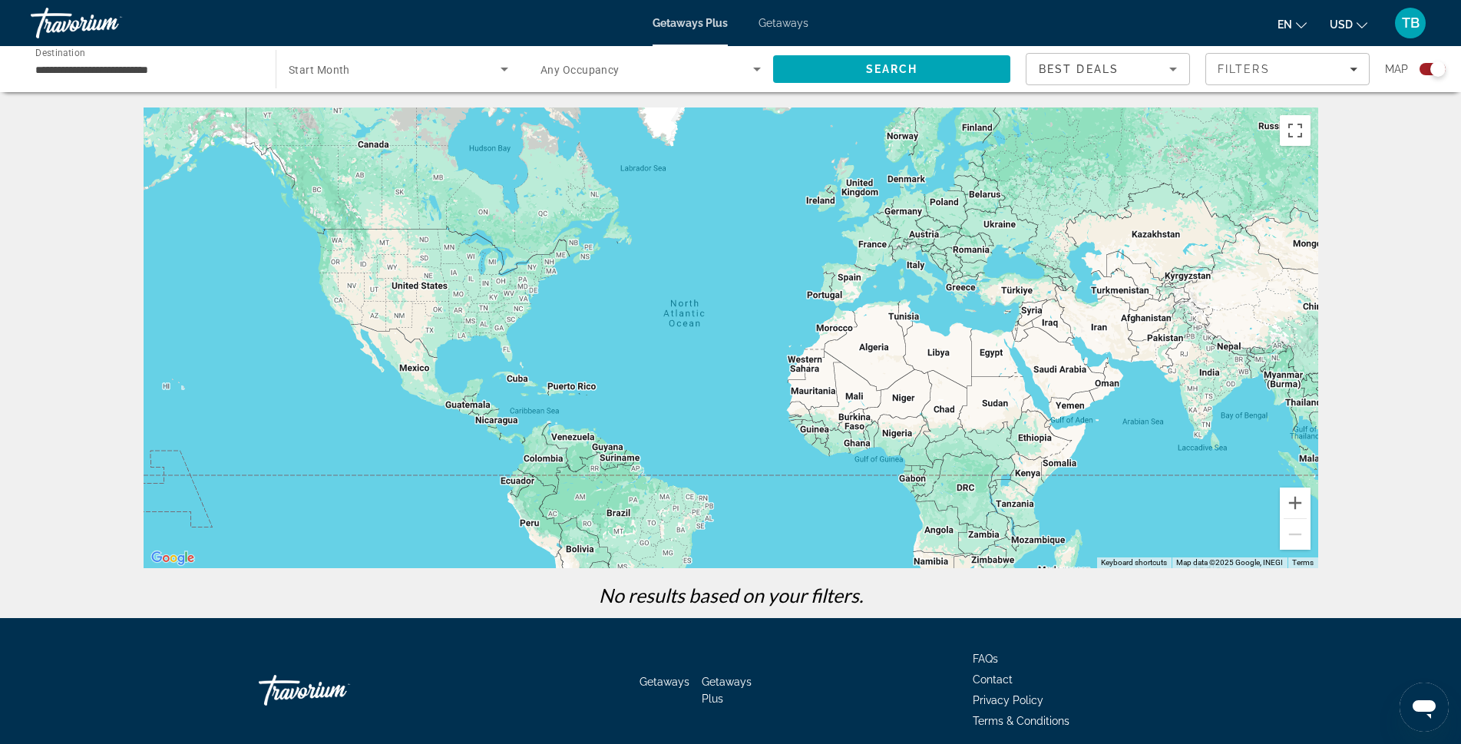
click at [787, 25] on span "Getaways" at bounding box center [783, 23] width 50 height 12
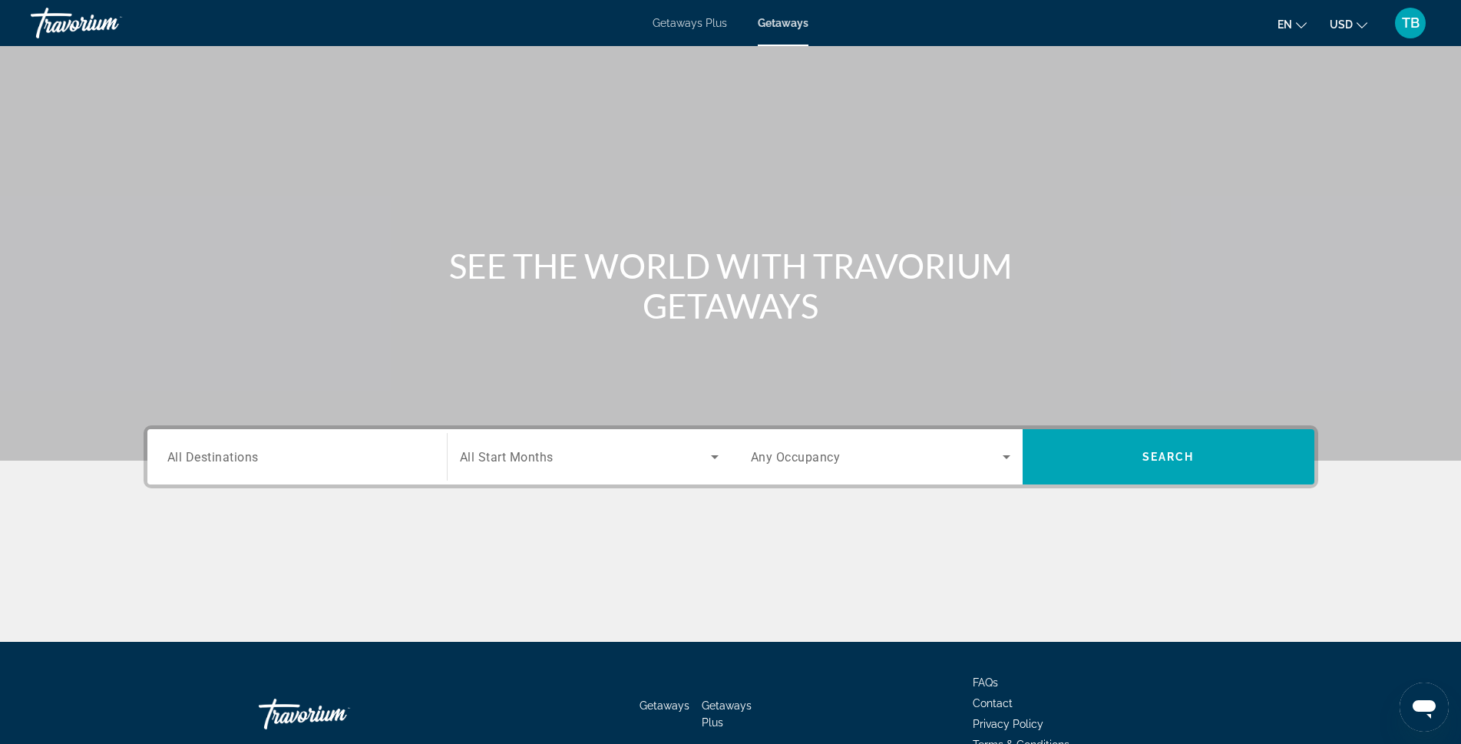
click at [170, 458] on span "All Destinations" at bounding box center [212, 456] width 91 height 15
click at [170, 458] on input "Destination All Destinations" at bounding box center [296, 457] width 259 height 18
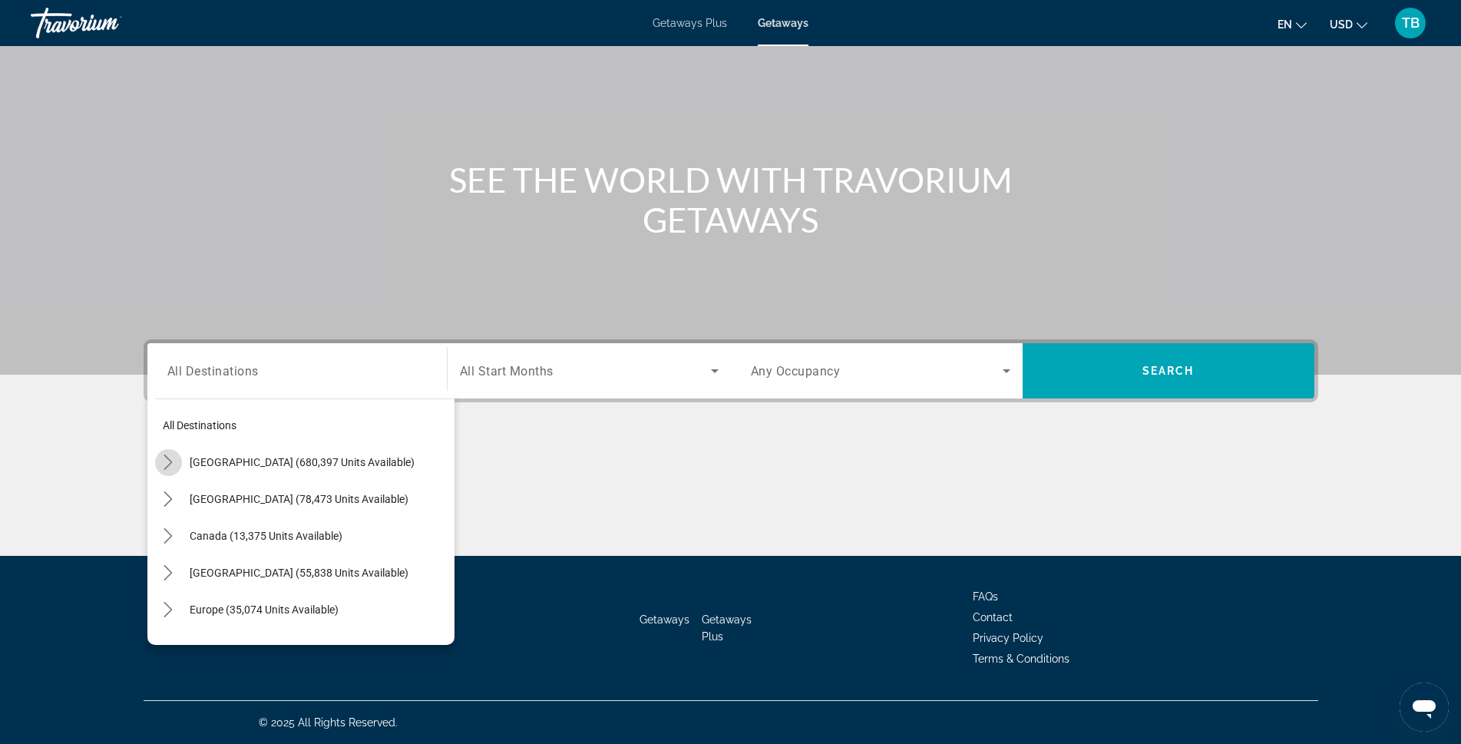
click at [167, 462] on icon "Toggle United States (680,397 units available) submenu" at bounding box center [167, 461] width 15 height 15
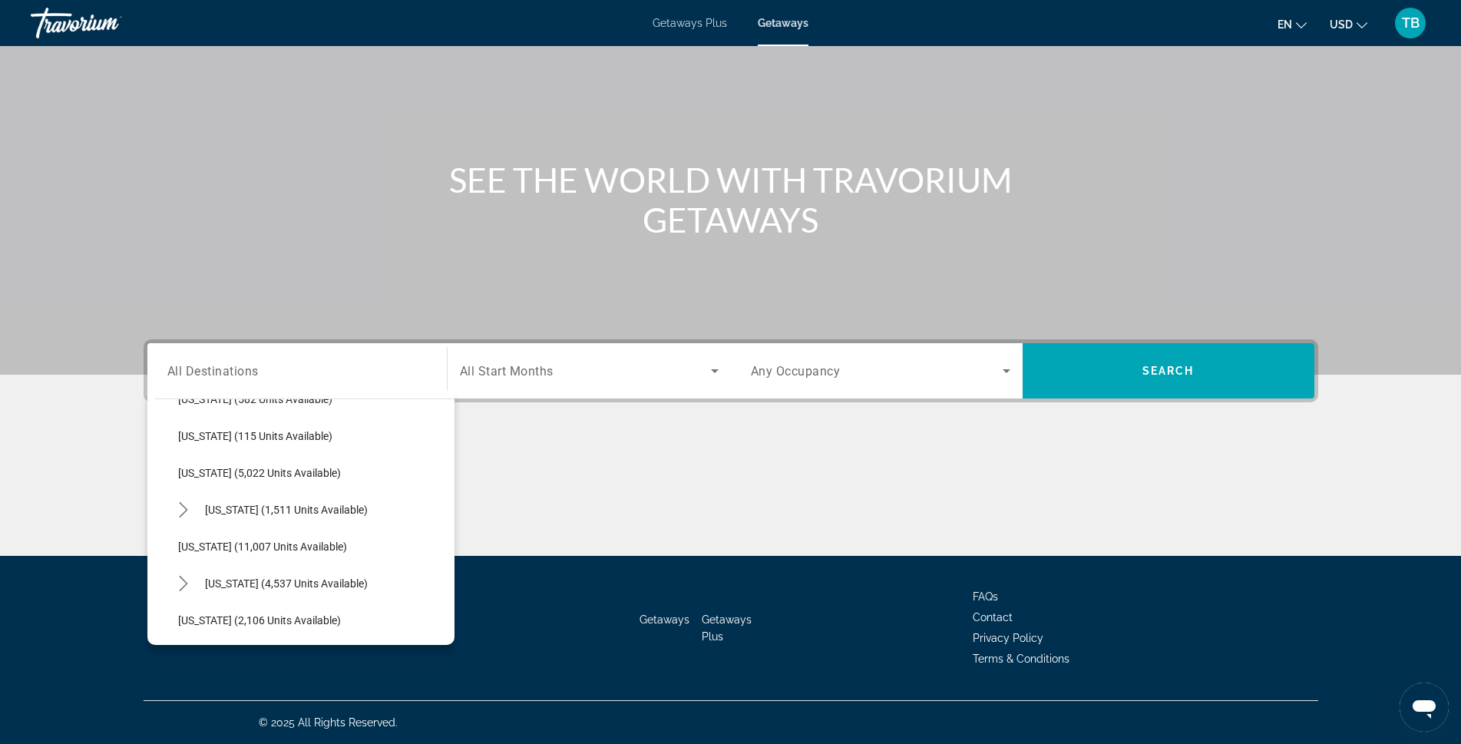
scroll to position [582, 0]
click at [235, 547] on span "[US_STATE] (2,106 units available)" at bounding box center [259, 543] width 163 height 12
type input "**********"
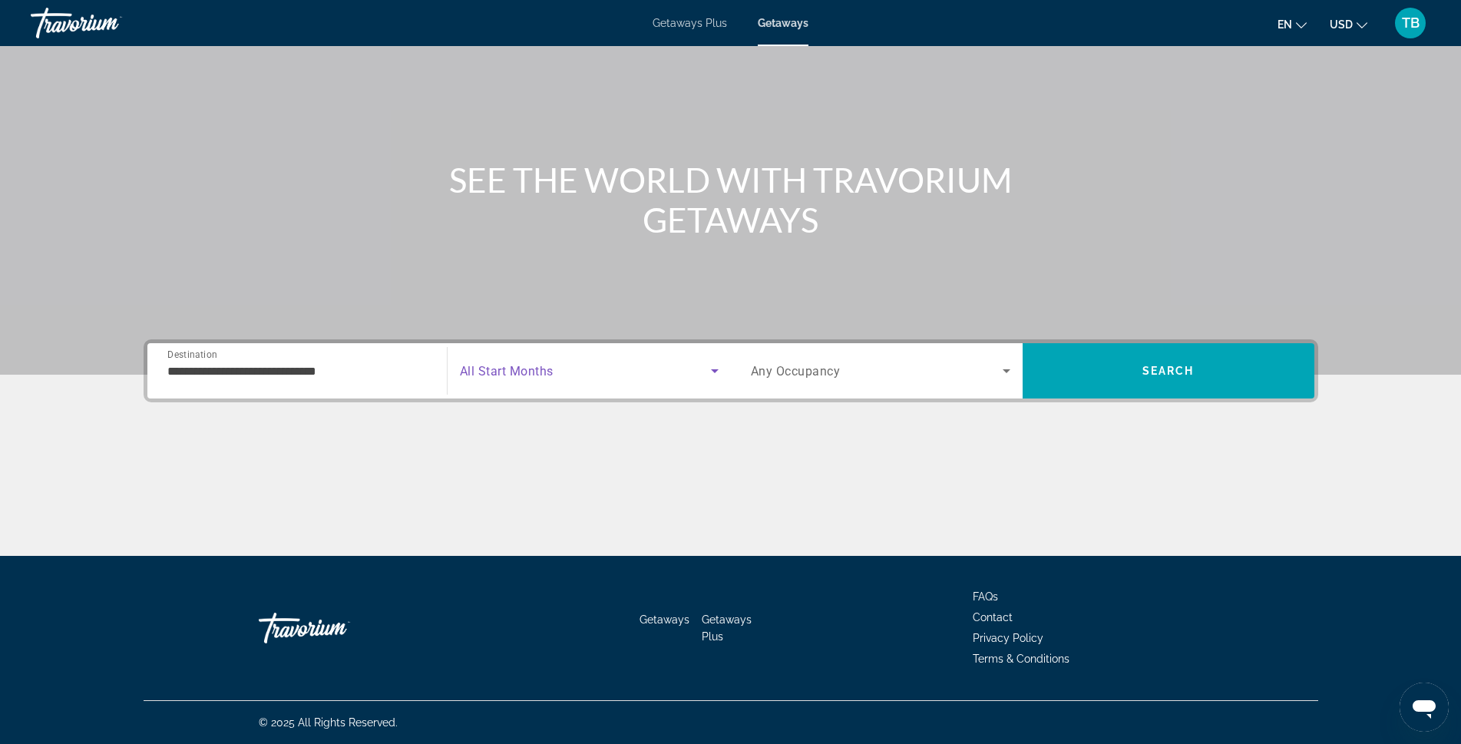
click at [711, 372] on icon "Search widget" at bounding box center [715, 371] width 18 height 18
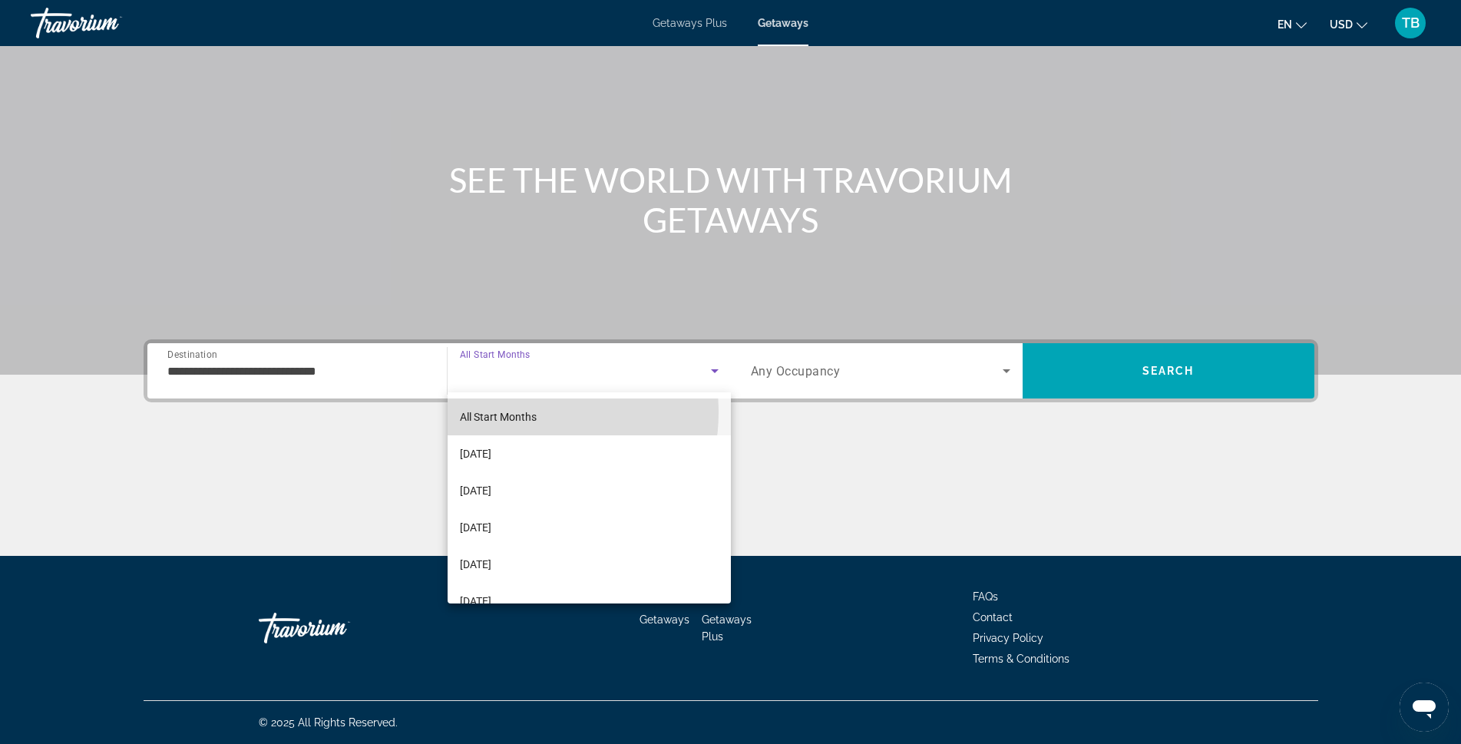
click at [517, 412] on span "All Start Months" at bounding box center [498, 417] width 77 height 12
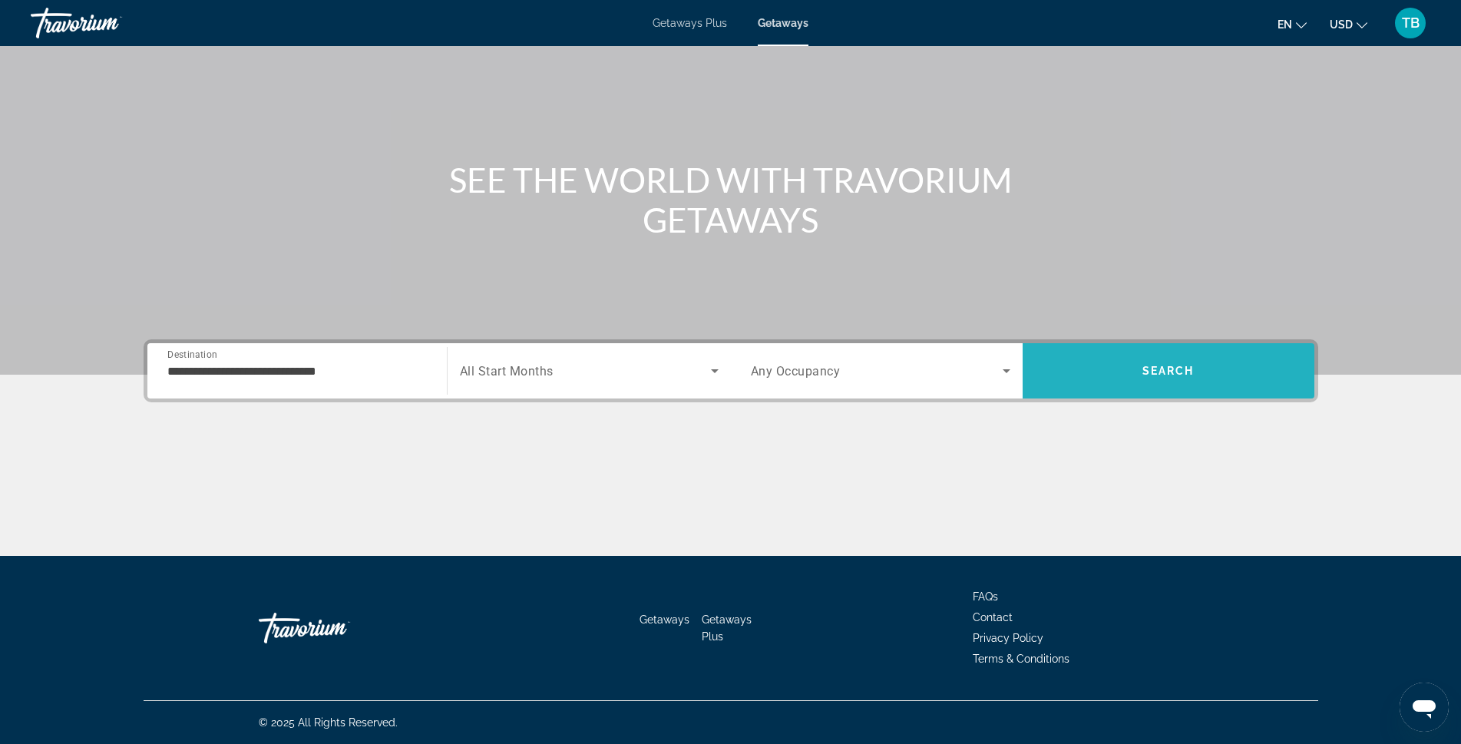
click at [1155, 372] on span "Search" at bounding box center [1168, 371] width 52 height 12
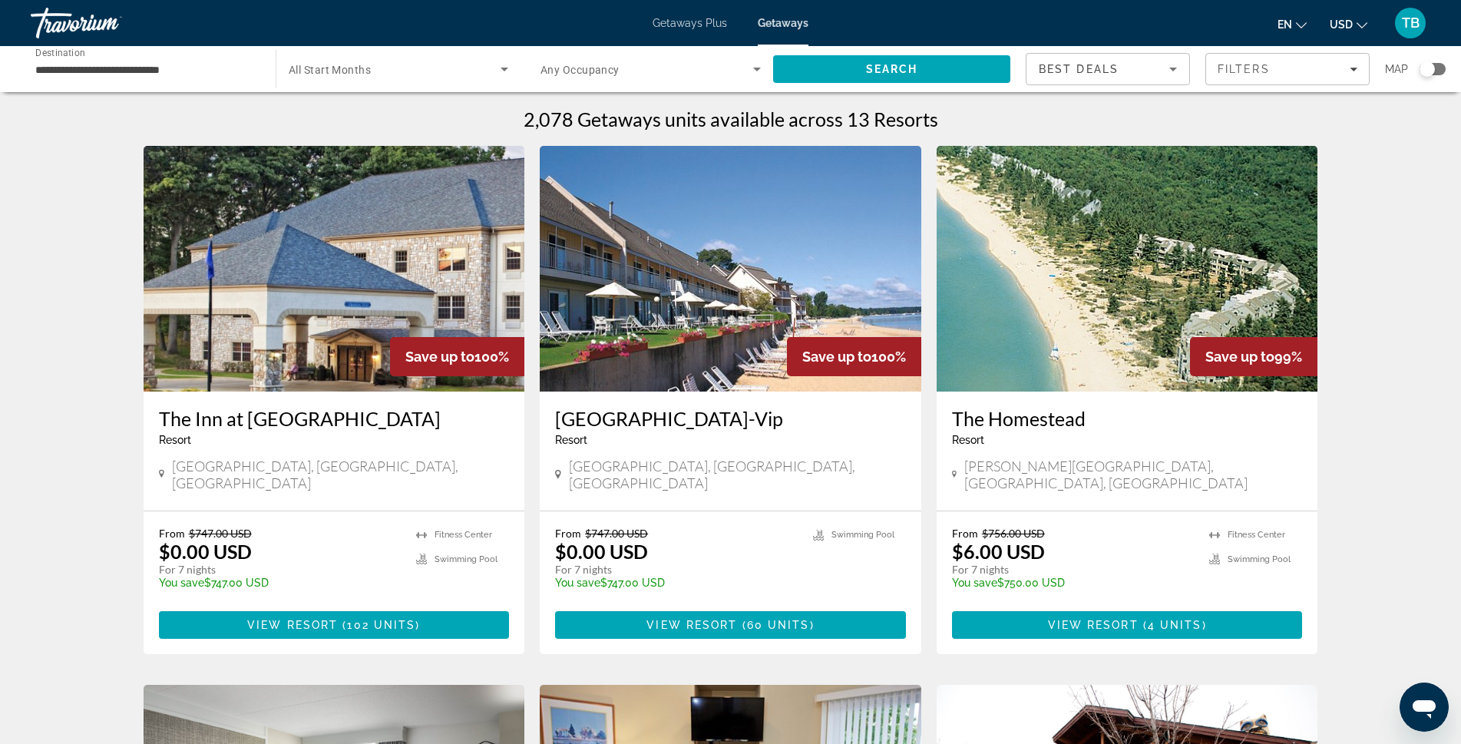
click at [306, 335] on img "Main content" at bounding box center [335, 269] width 382 height 246
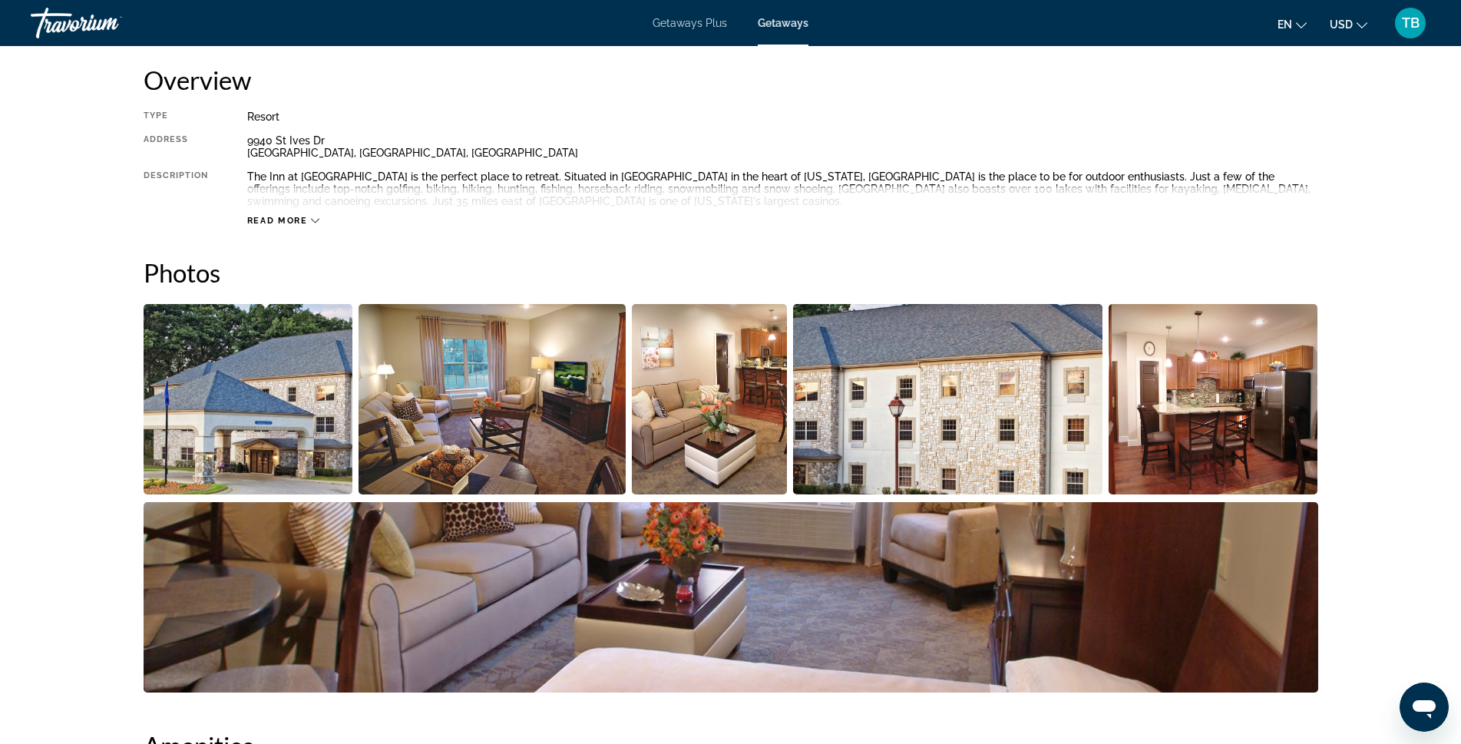
scroll to position [537, 0]
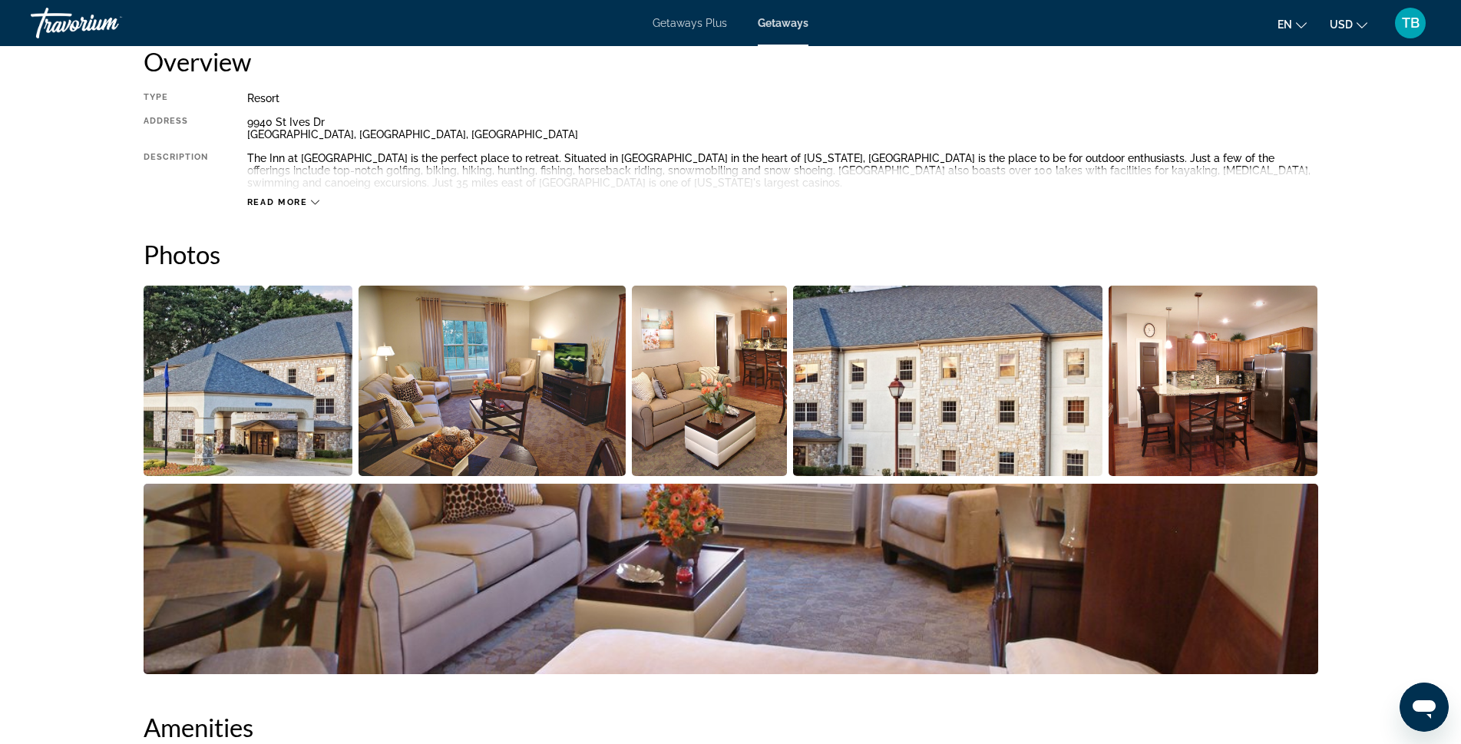
click at [490, 412] on img "Open full-screen image slider" at bounding box center [492, 381] width 267 height 190
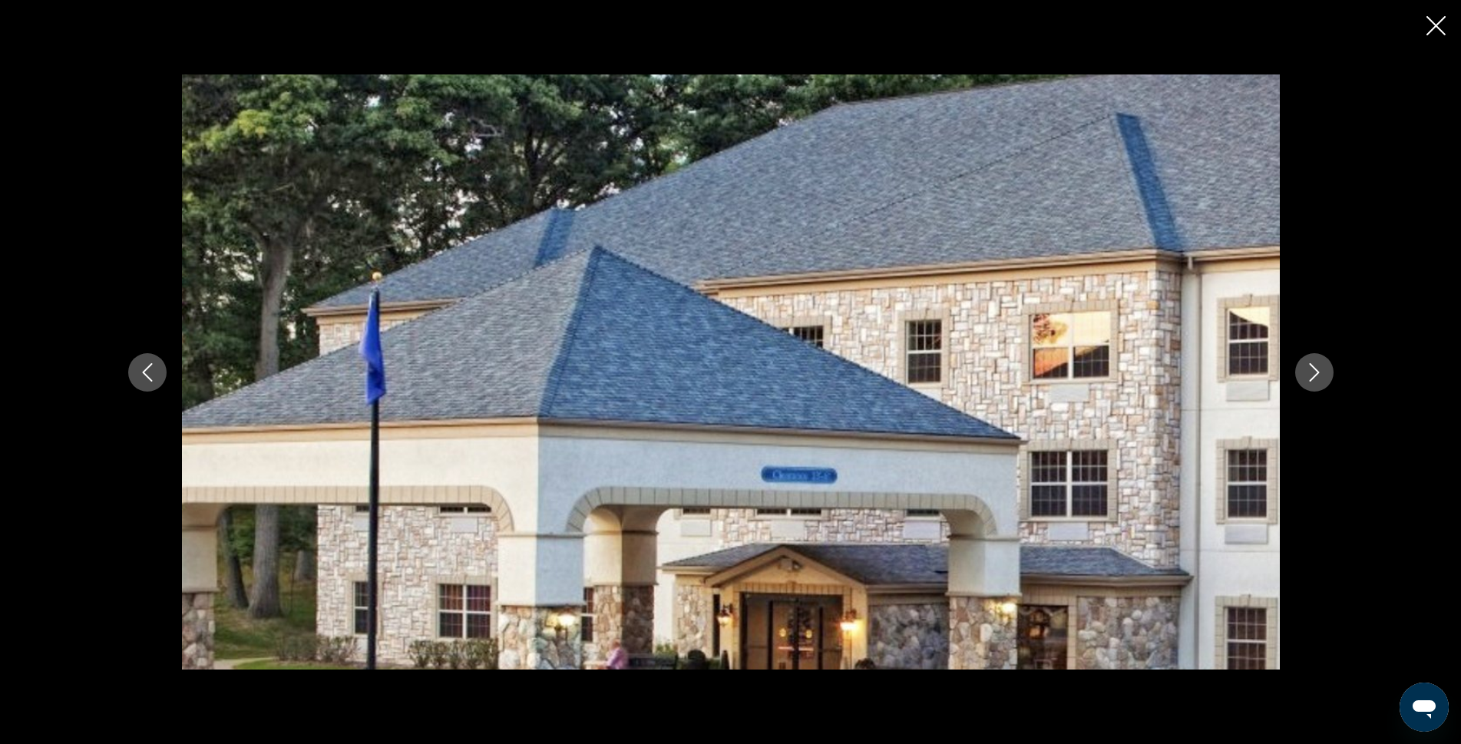
click at [1317, 371] on icon "Next image" at bounding box center [1314, 372] width 10 height 18
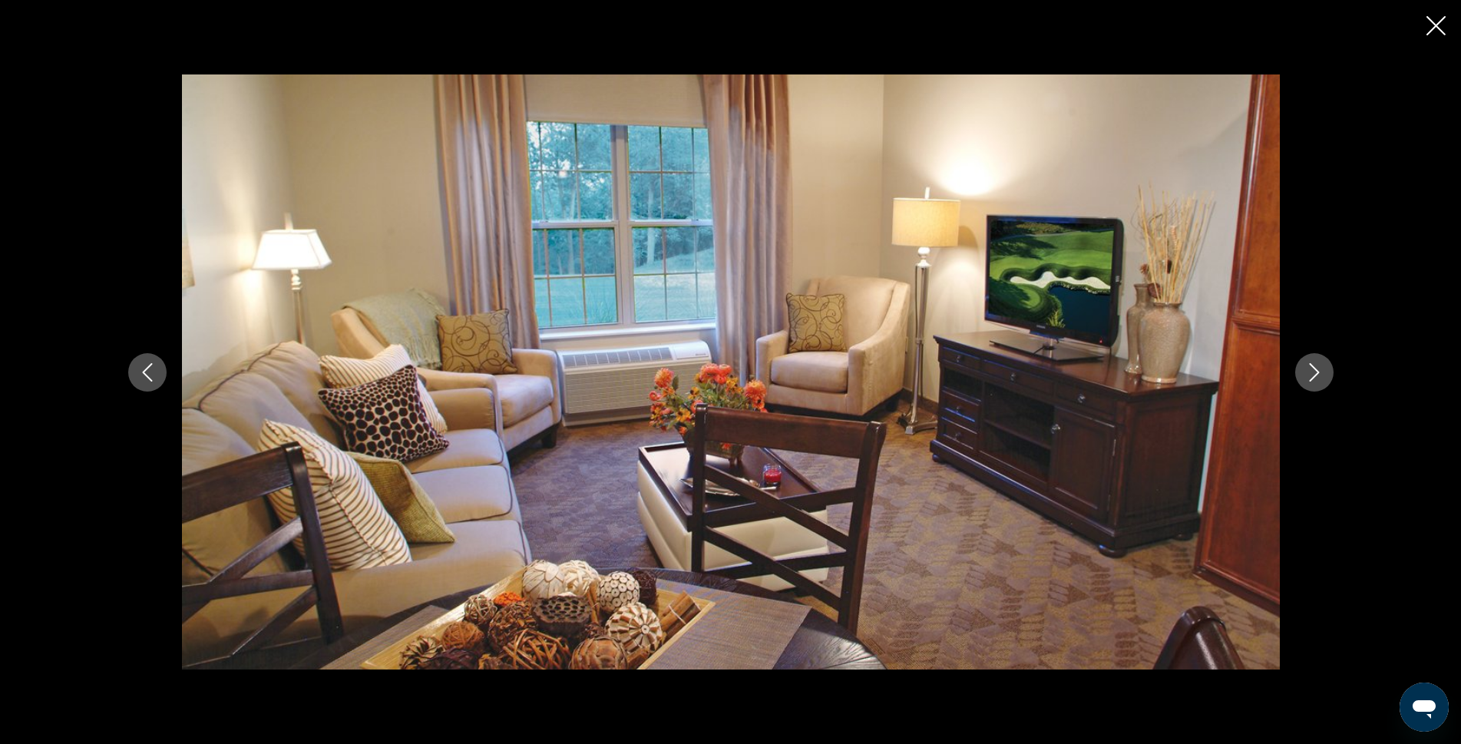
click at [1317, 371] on icon "Next image" at bounding box center [1314, 372] width 10 height 18
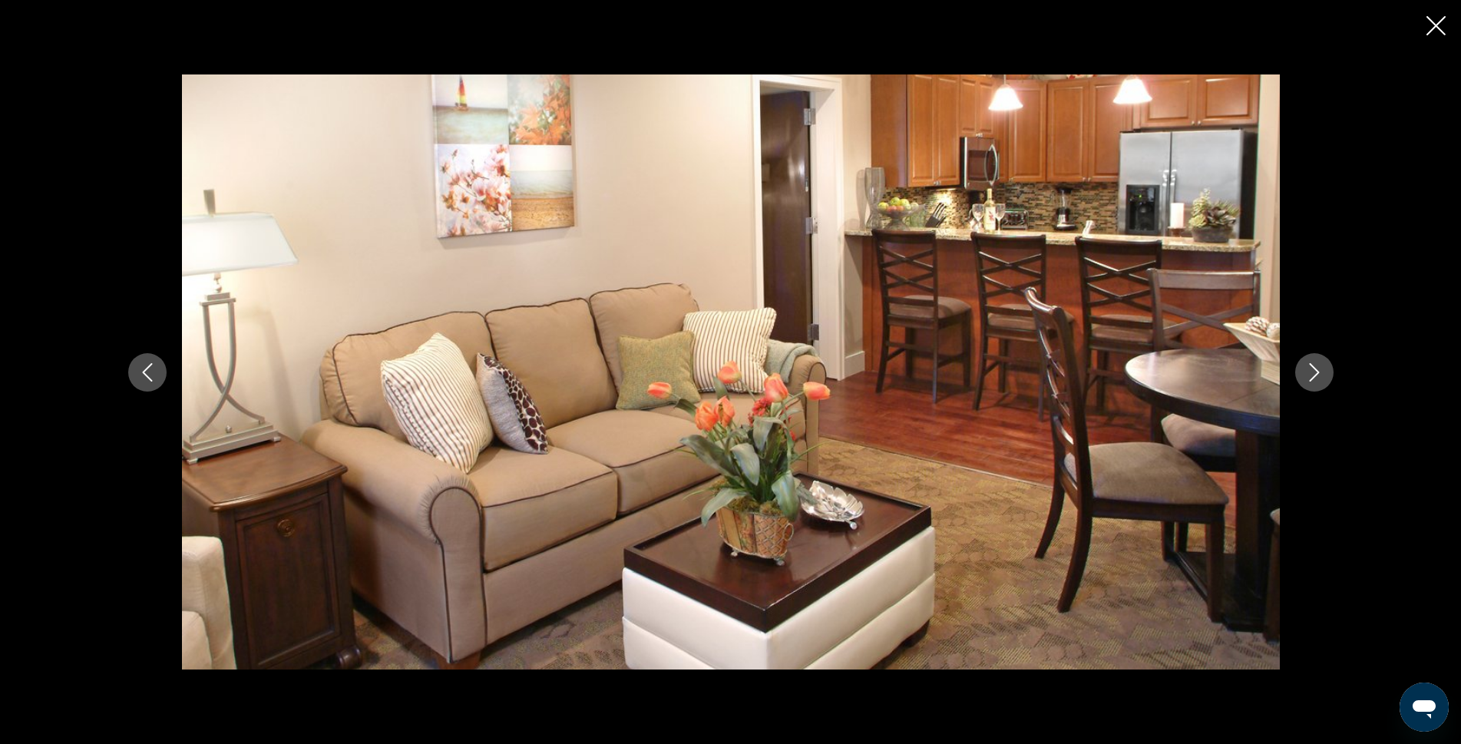
click at [1317, 371] on icon "Next image" at bounding box center [1314, 372] width 10 height 18
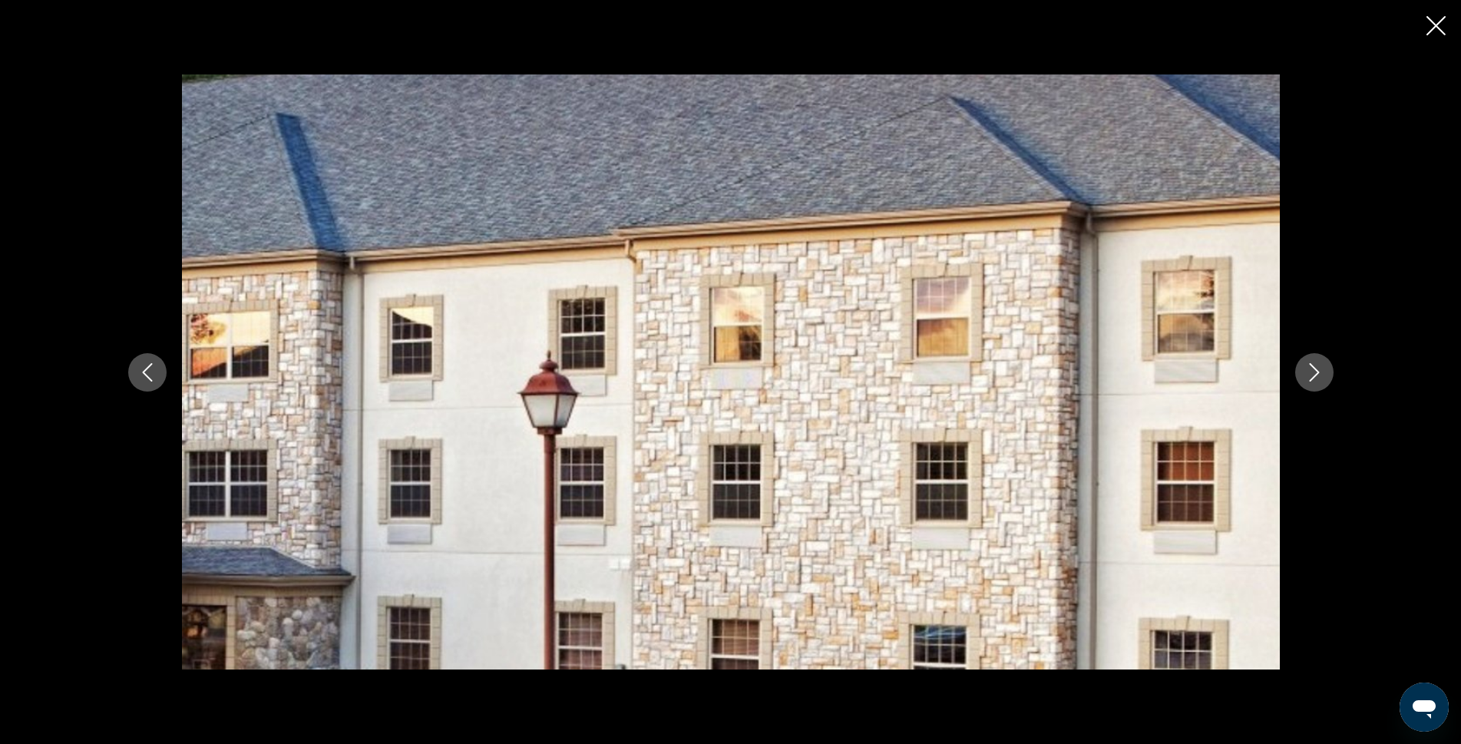
click at [1317, 371] on icon "Next image" at bounding box center [1314, 372] width 10 height 18
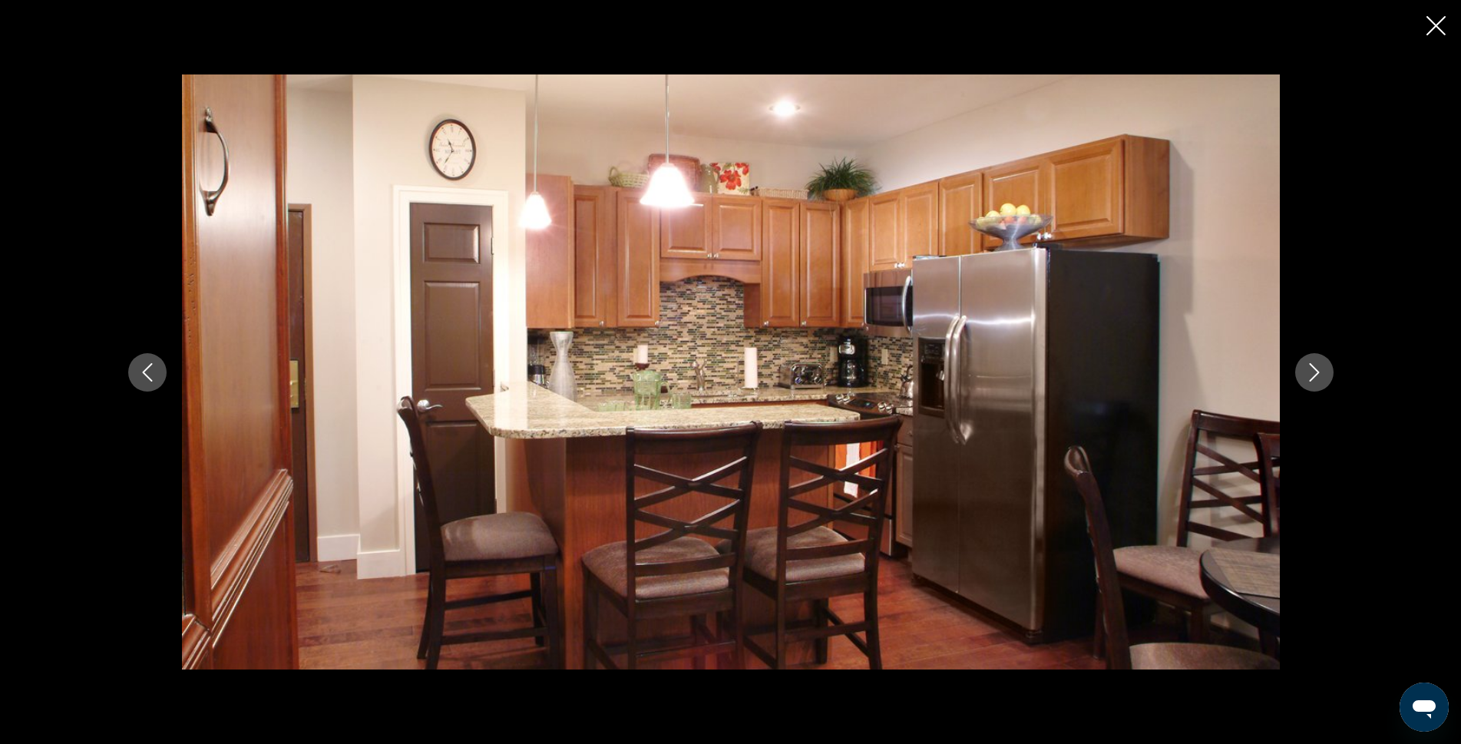
click at [1317, 371] on icon "Next image" at bounding box center [1314, 372] width 10 height 18
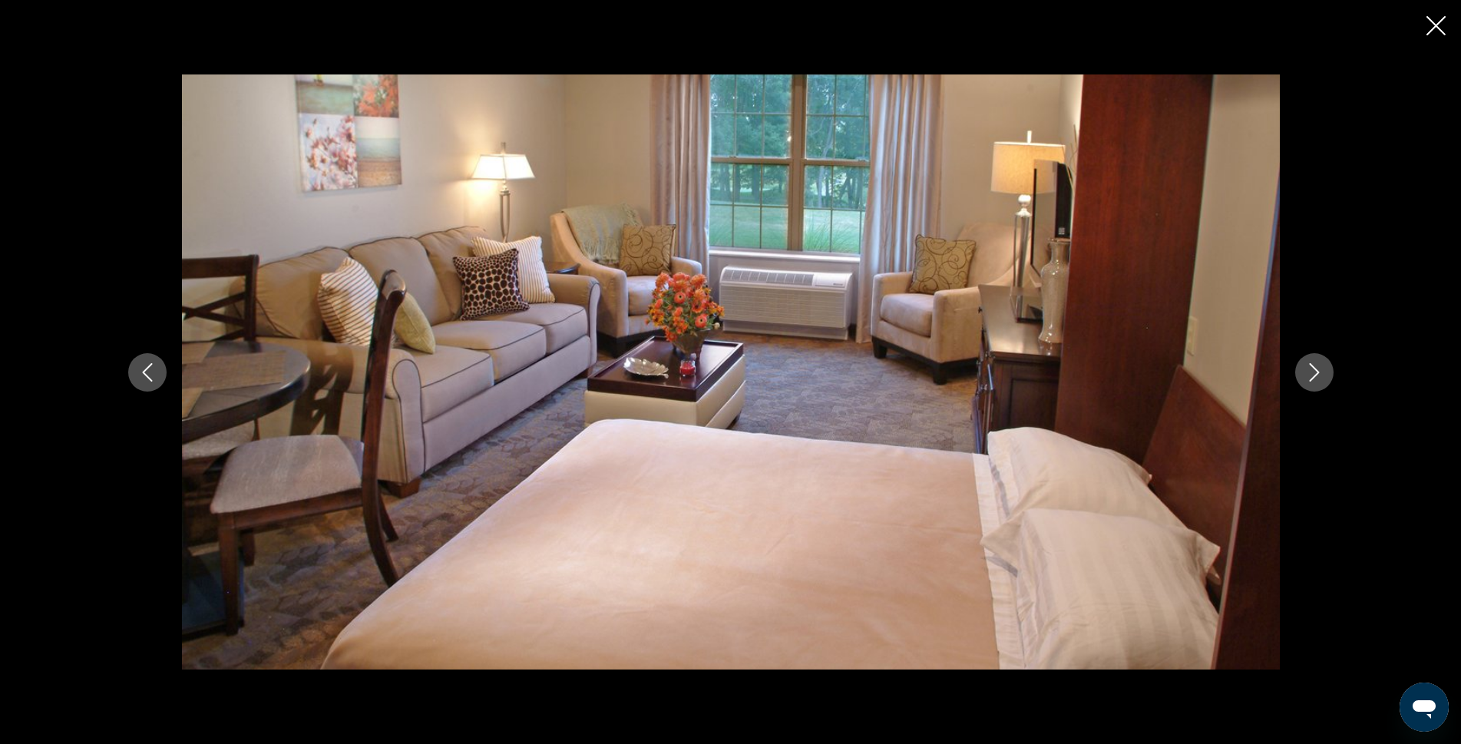
click at [1317, 371] on icon "Next image" at bounding box center [1314, 372] width 10 height 18
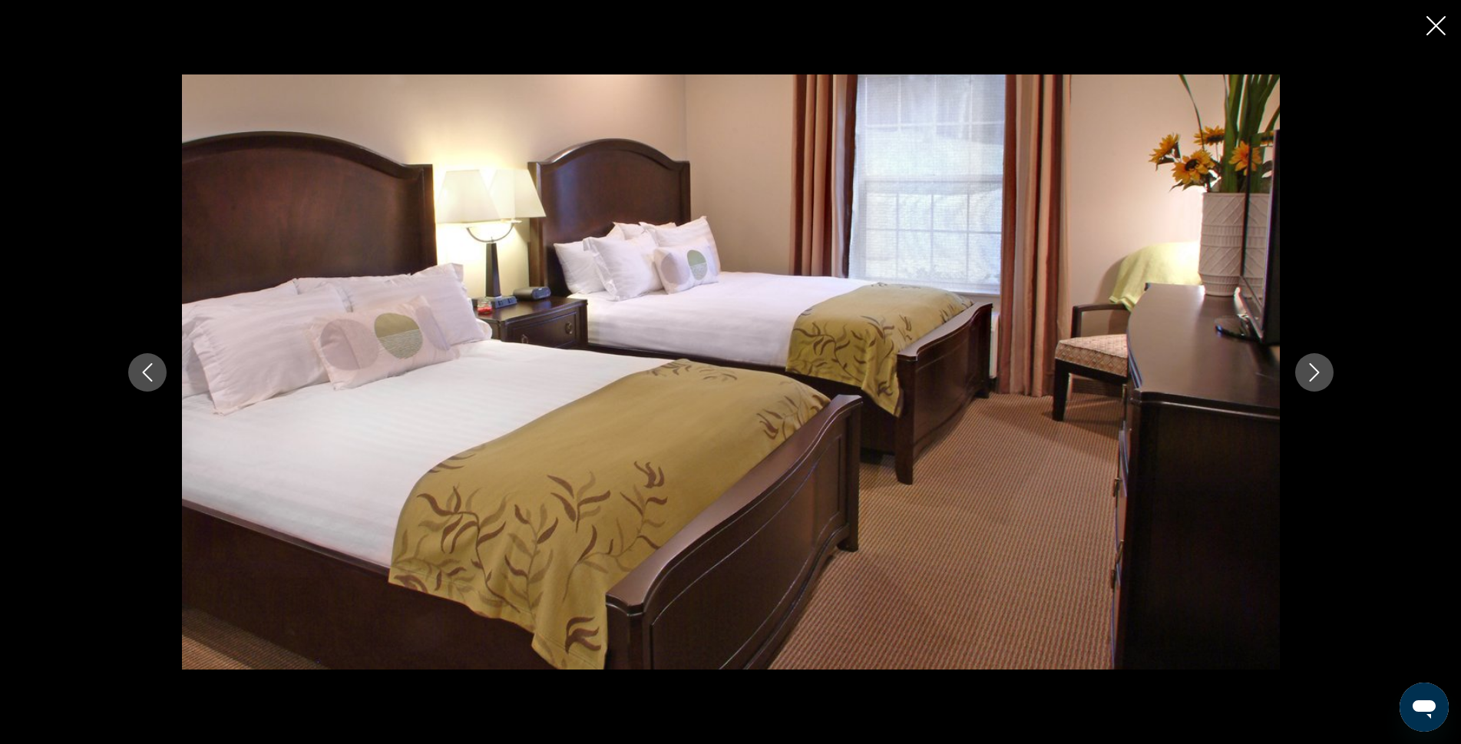
click at [1437, 26] on icon "Close slideshow" at bounding box center [1435, 25] width 19 height 19
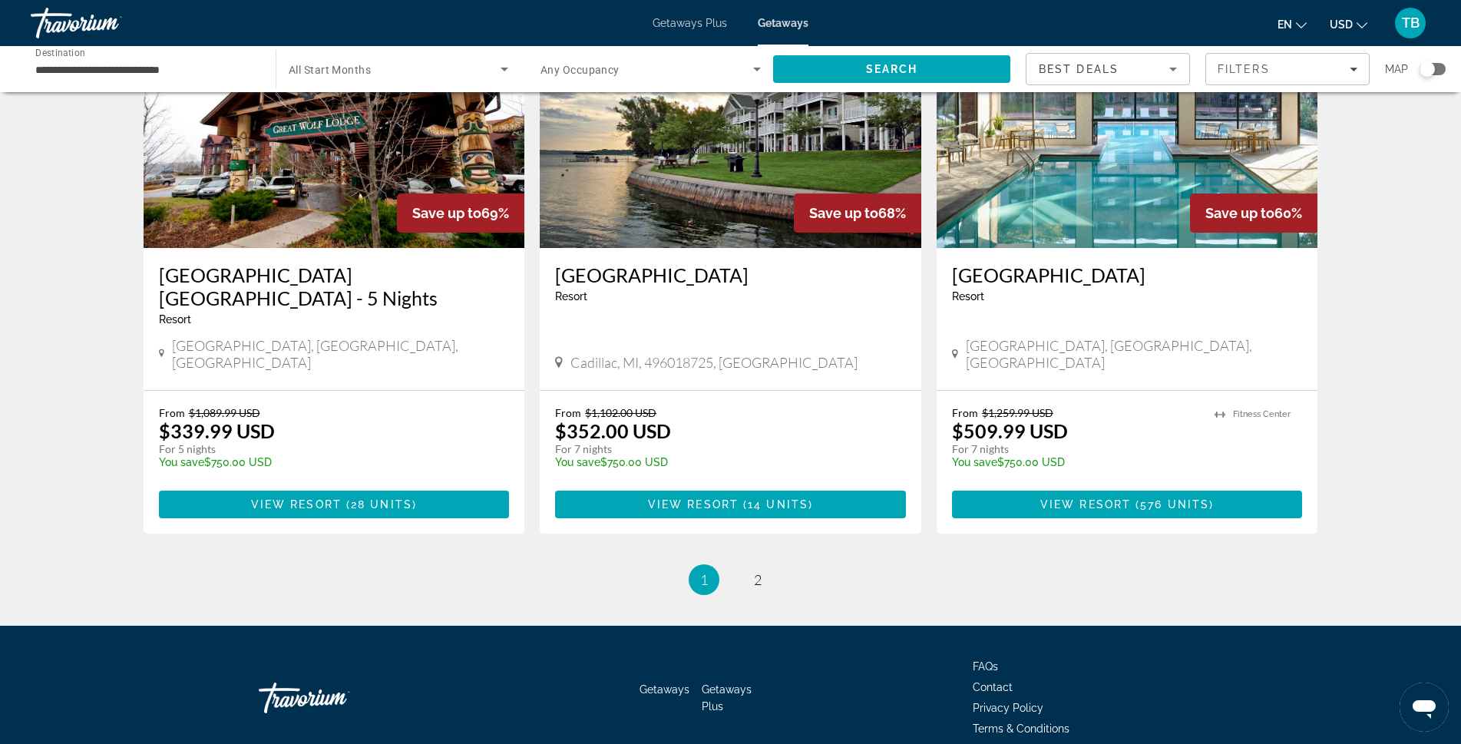
scroll to position [1786, 0]
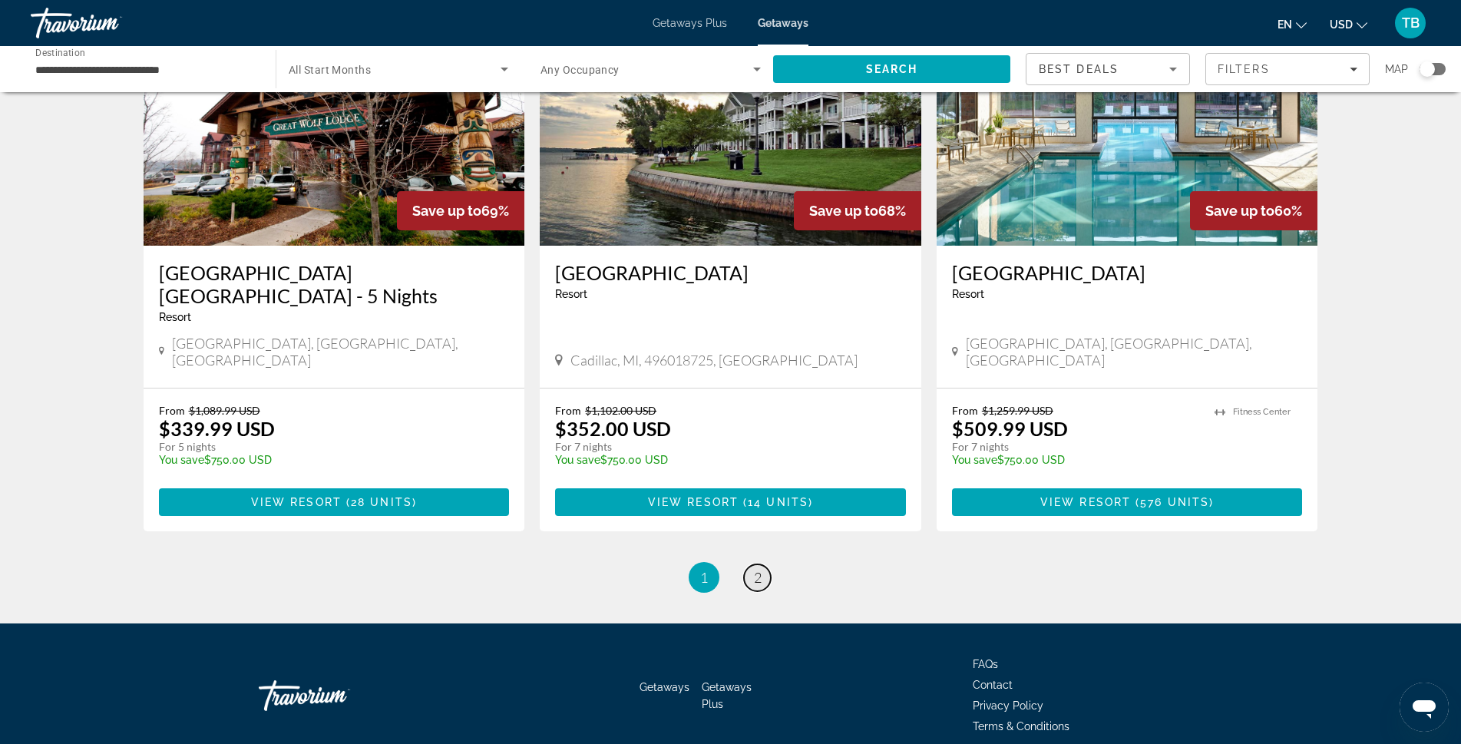
click at [758, 569] on span "2" at bounding box center [758, 577] width 8 height 17
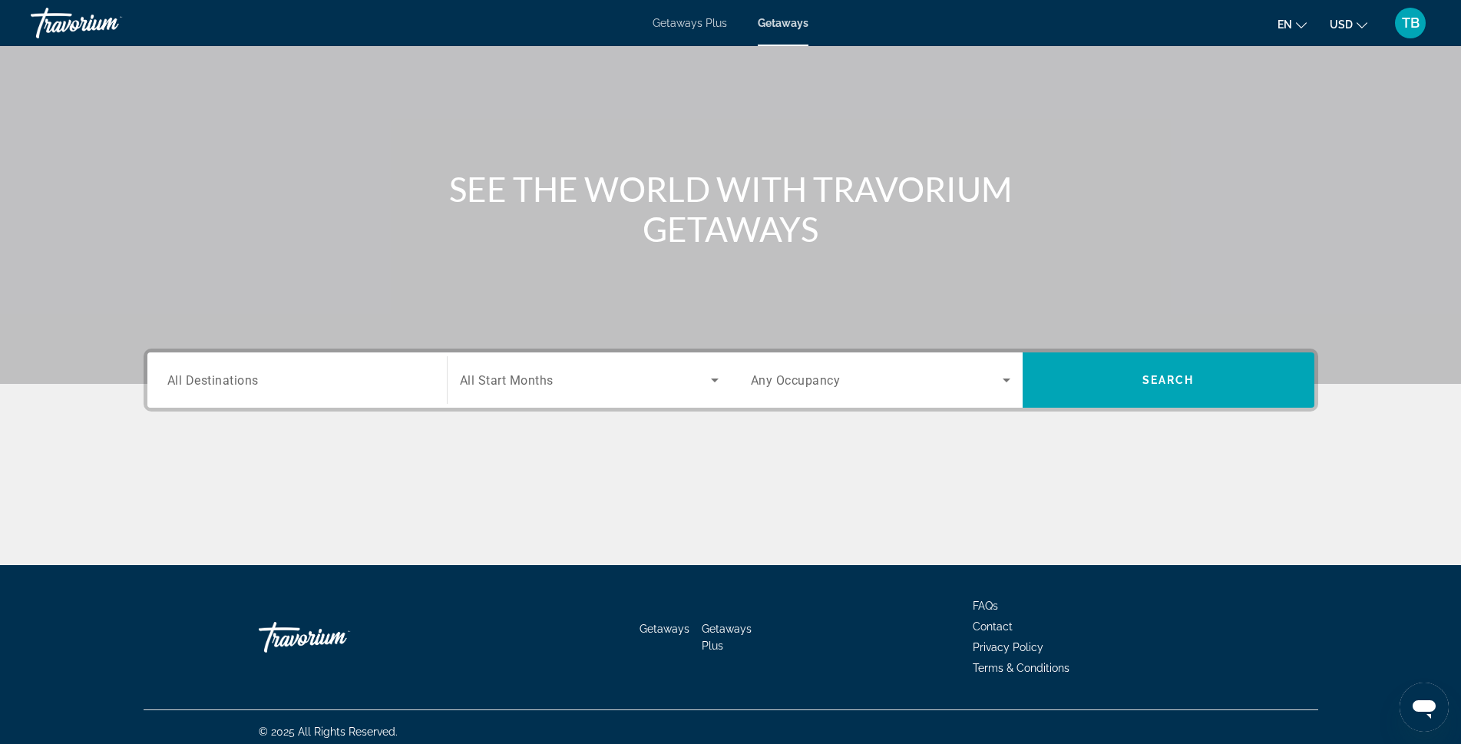
scroll to position [86, 0]
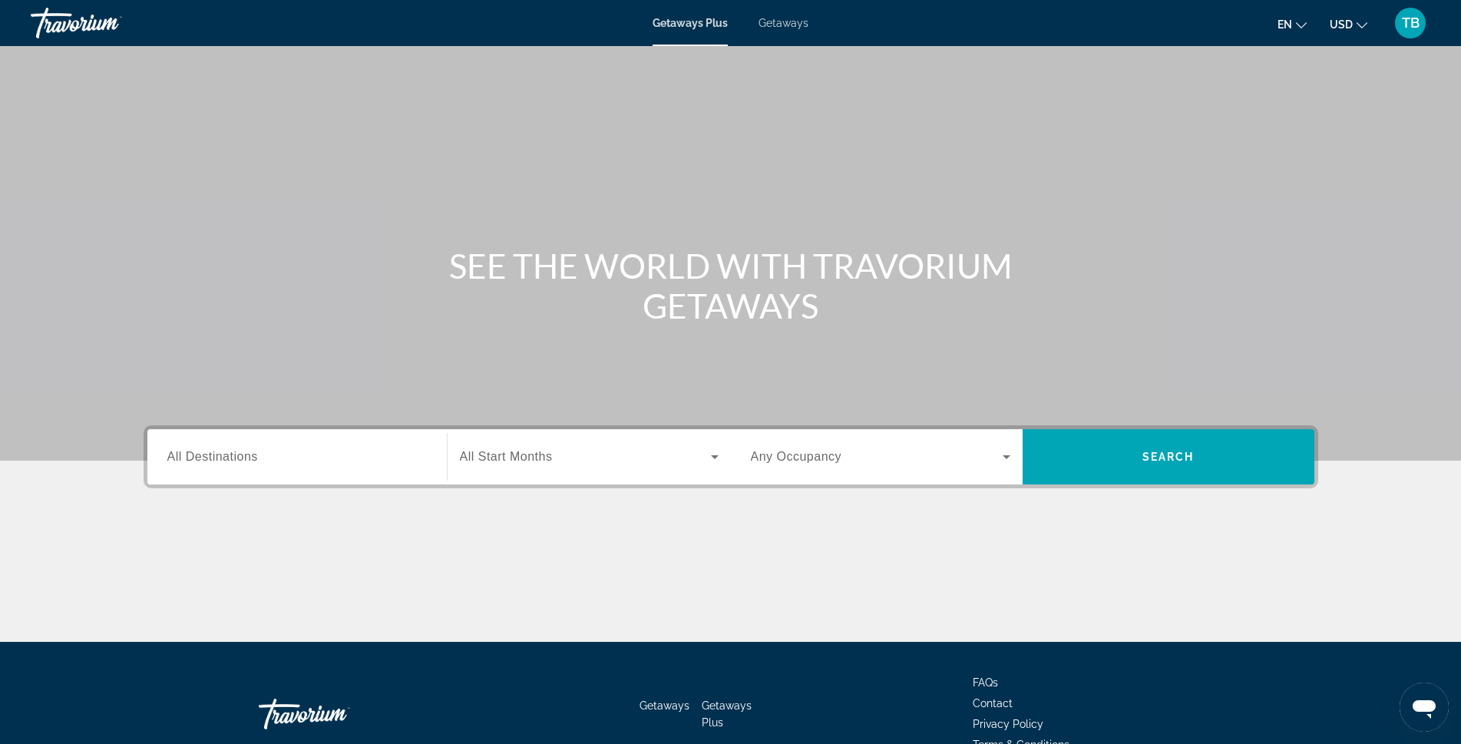
click at [172, 458] on span "All Destinations" at bounding box center [212, 456] width 91 height 13
click at [172, 458] on input "Destination All Destinations" at bounding box center [296, 457] width 259 height 18
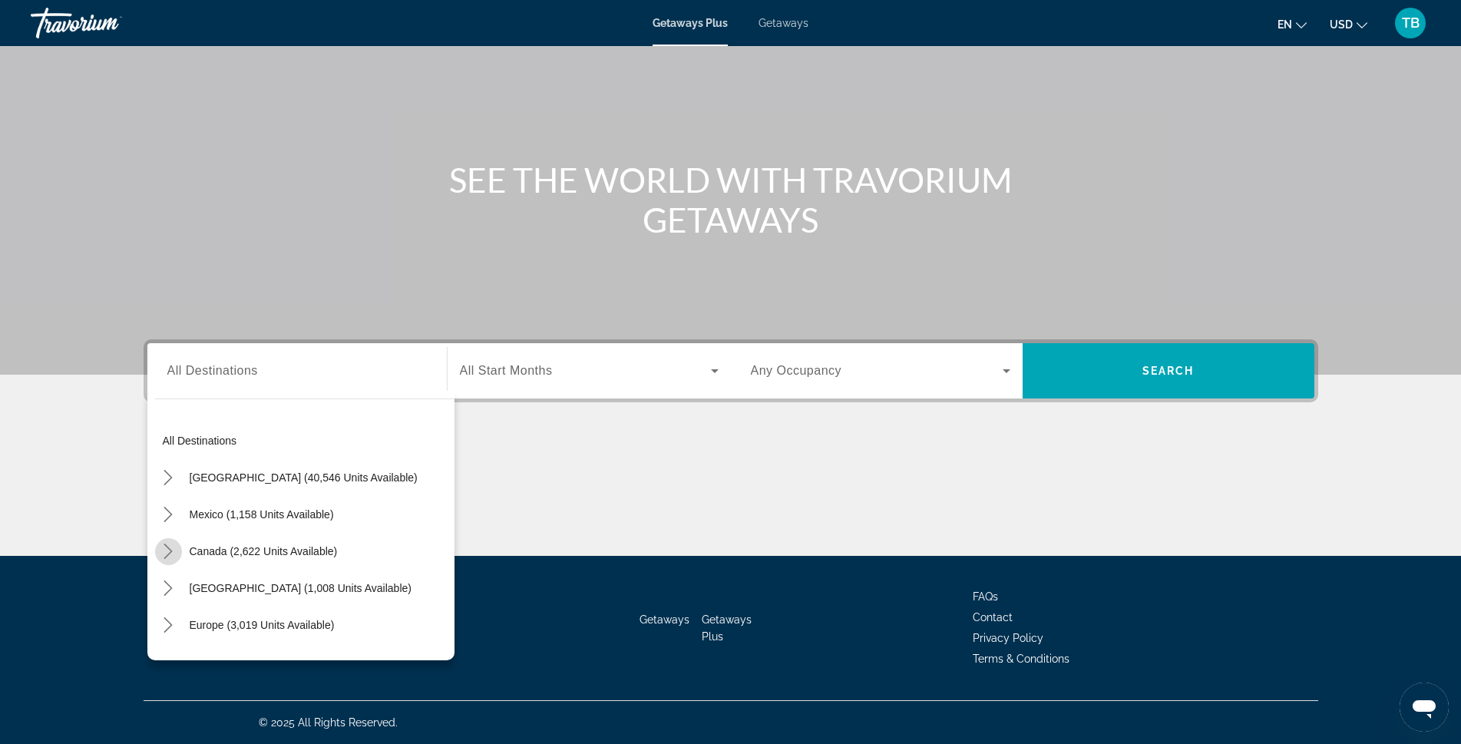
click at [164, 554] on icon "Toggle Canada (2,622 units available) submenu" at bounding box center [167, 551] width 15 height 15
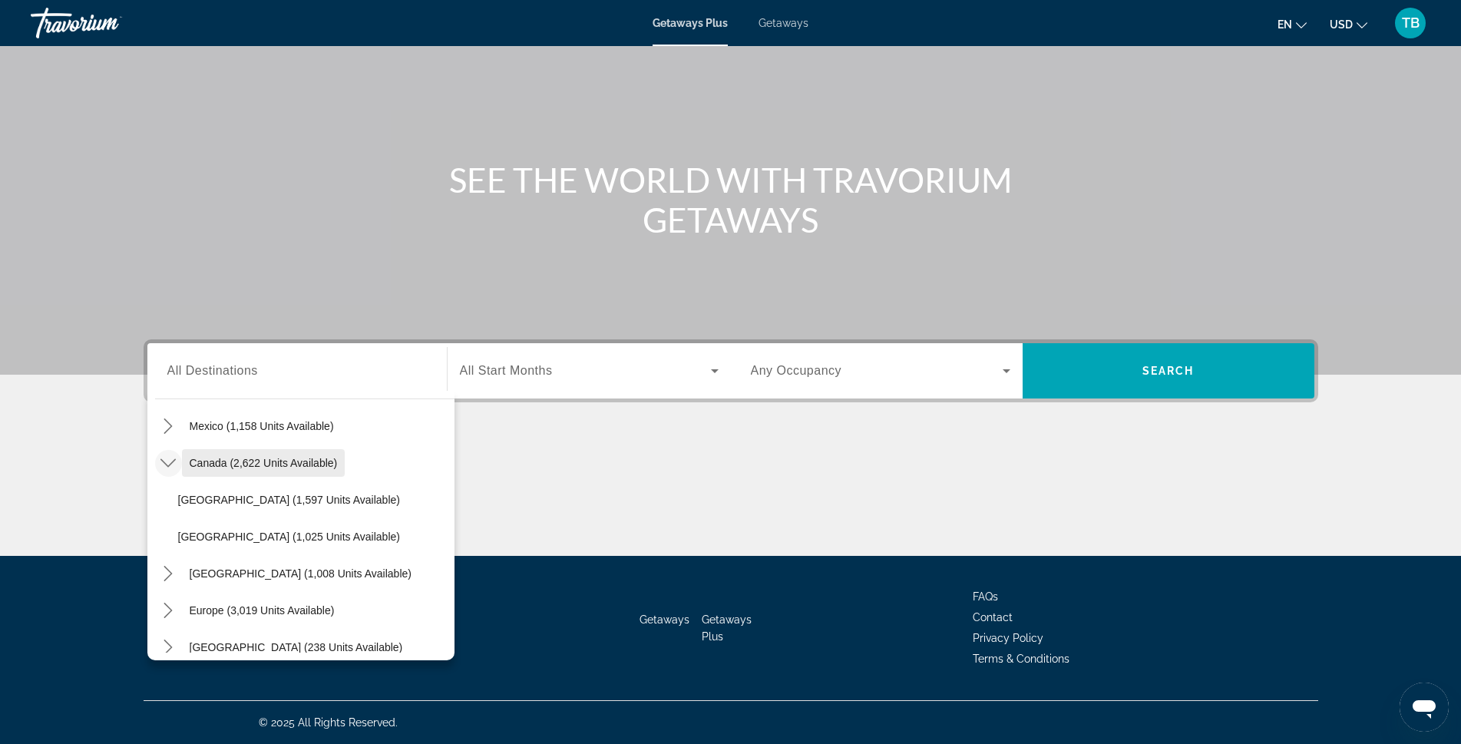
scroll to position [154, 0]
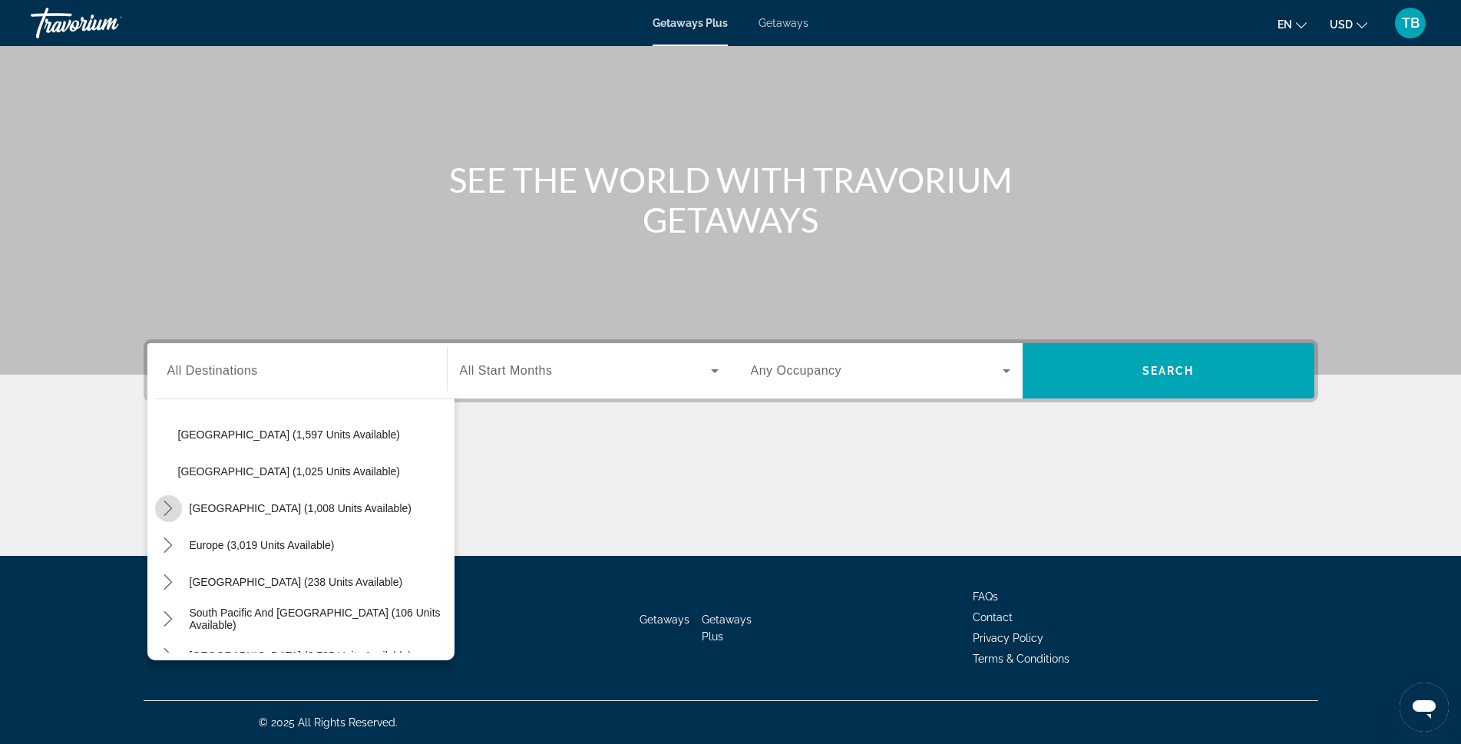
click at [169, 506] on icon "Toggle Caribbean & Atlantic Islands (1,008 units available) submenu" at bounding box center [168, 508] width 8 height 15
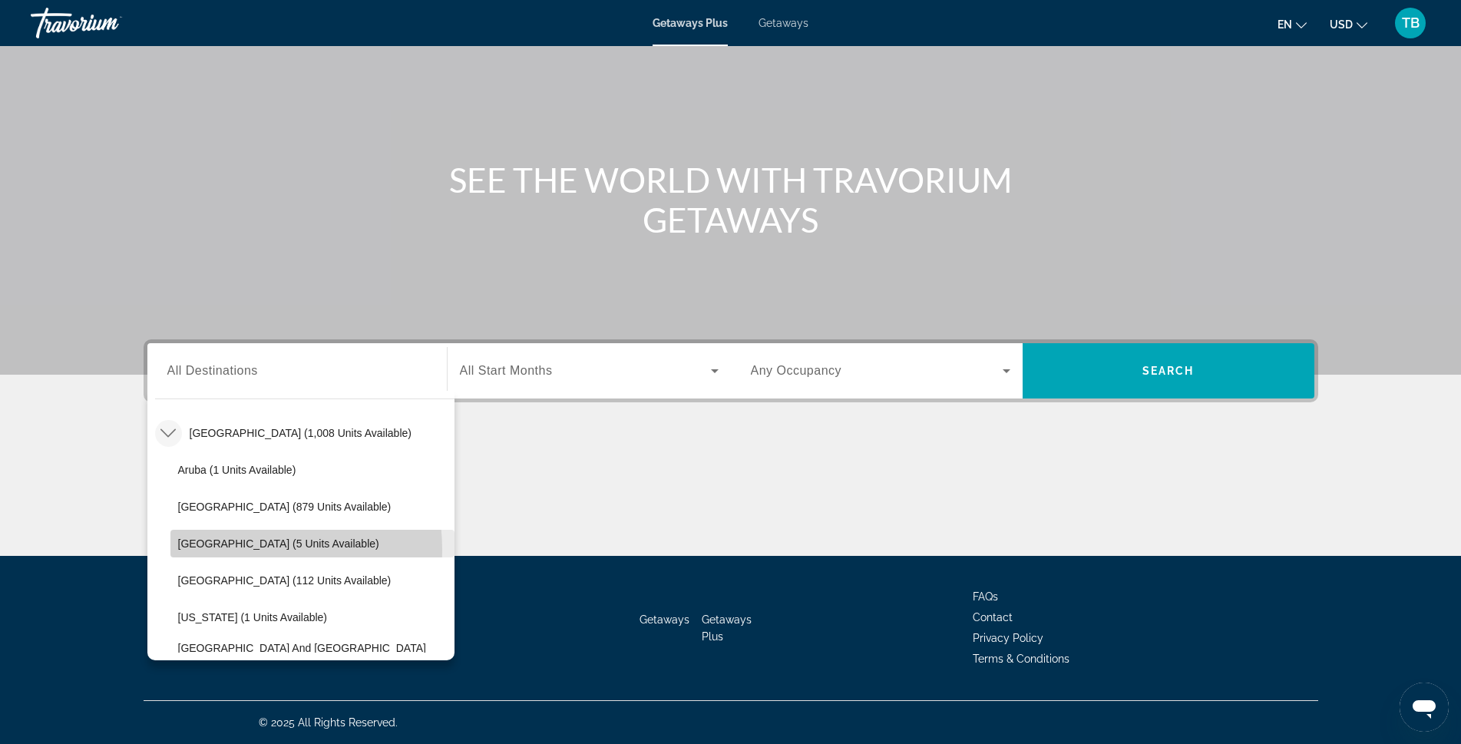
click at [220, 550] on span "Select destination: Cayman Islands (5 units available)" at bounding box center [312, 543] width 284 height 37
type input "**********"
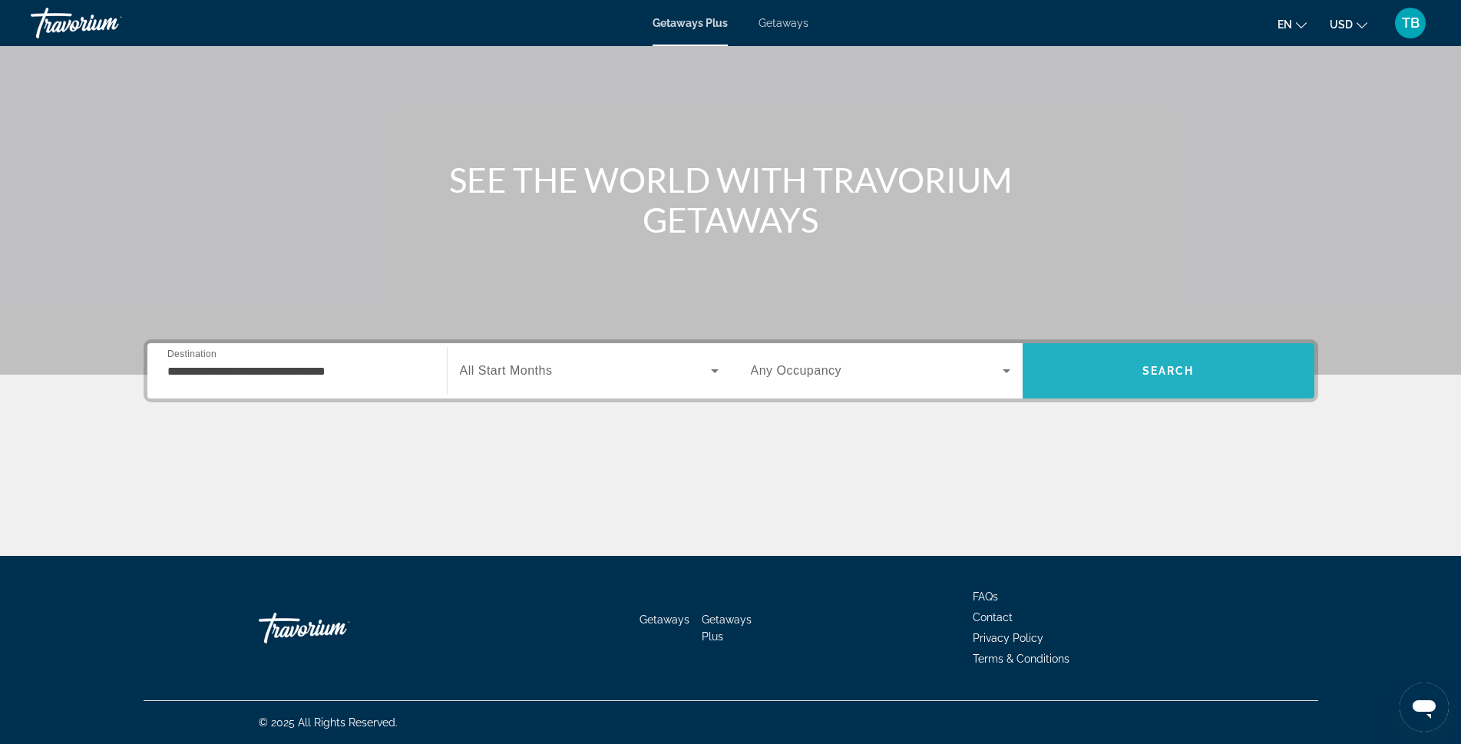
click at [1167, 365] on span "Search" at bounding box center [1168, 371] width 52 height 12
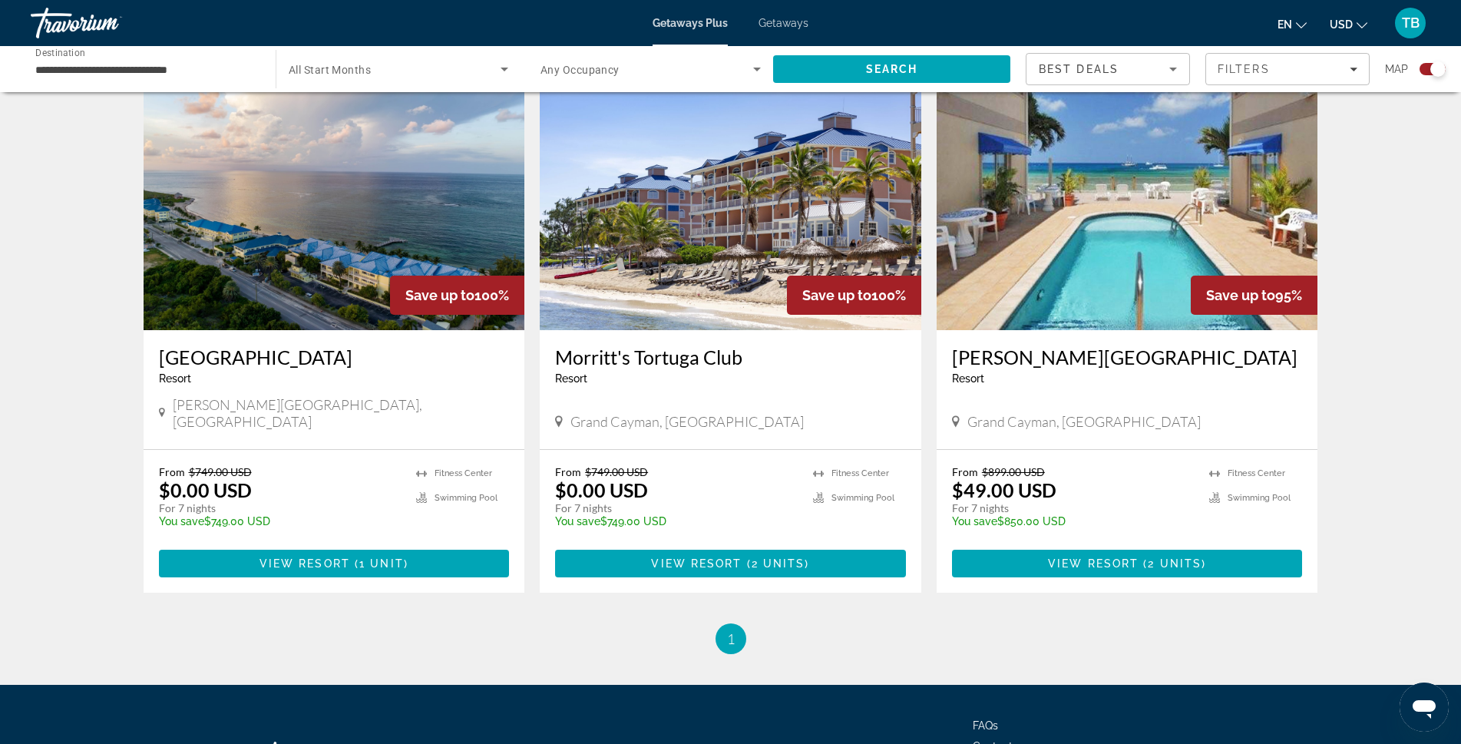
scroll to position [461, 0]
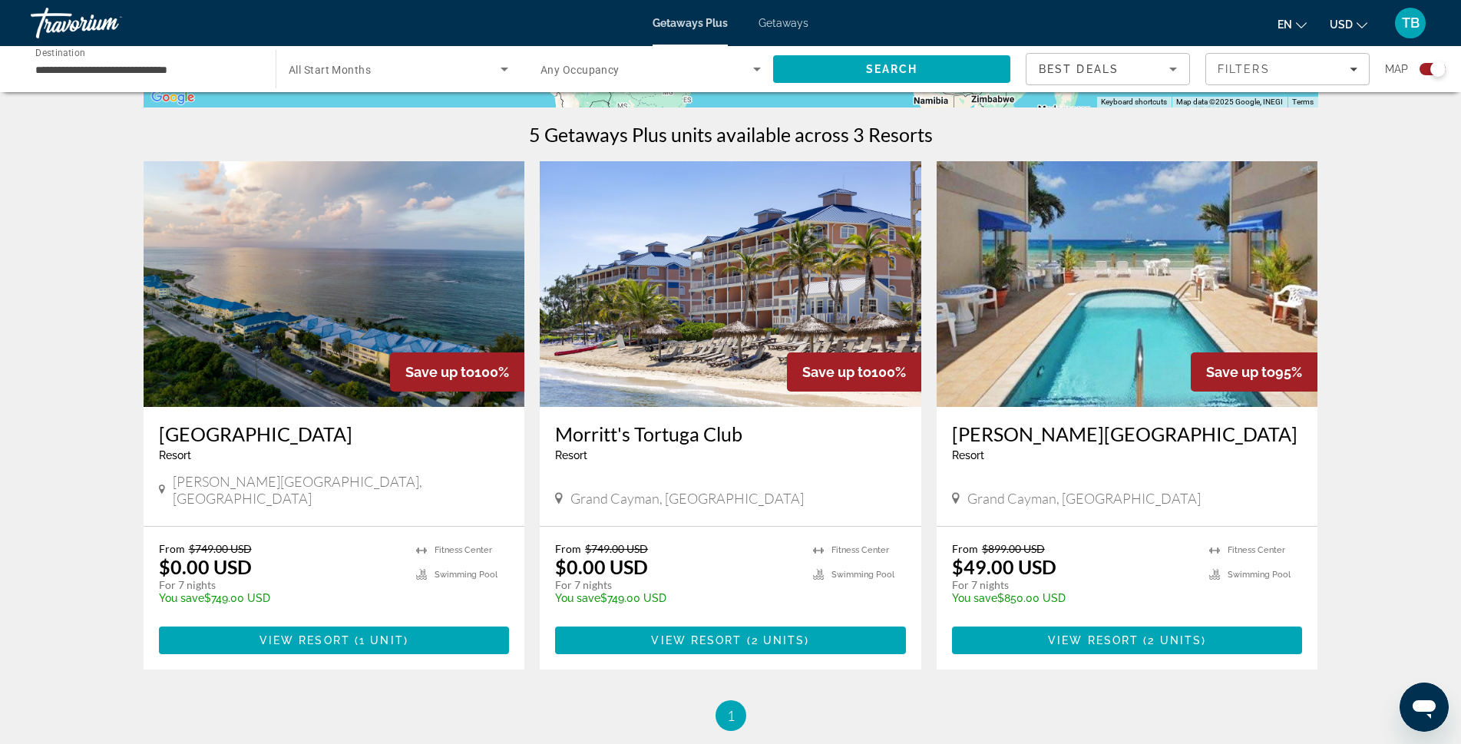
click at [1094, 375] on img "Main content" at bounding box center [1128, 284] width 382 height 246
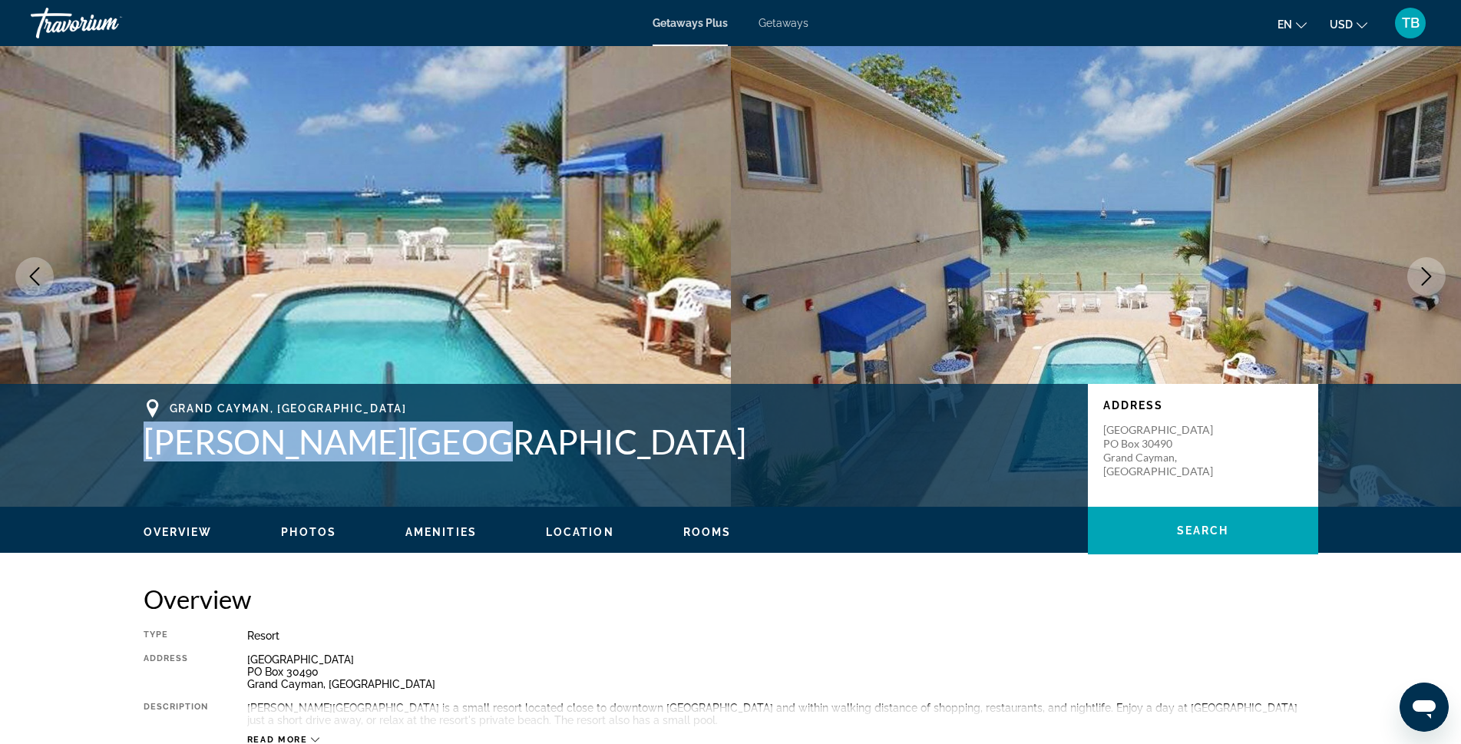
drag, startPoint x: 147, startPoint y: 440, endPoint x: 447, endPoint y: 464, distance: 301.1
click at [453, 464] on div "Grand Cayman, Cayman Islands Coral Sands Resort Address Seven Mile Beach PO Box…" at bounding box center [731, 445] width 1236 height 92
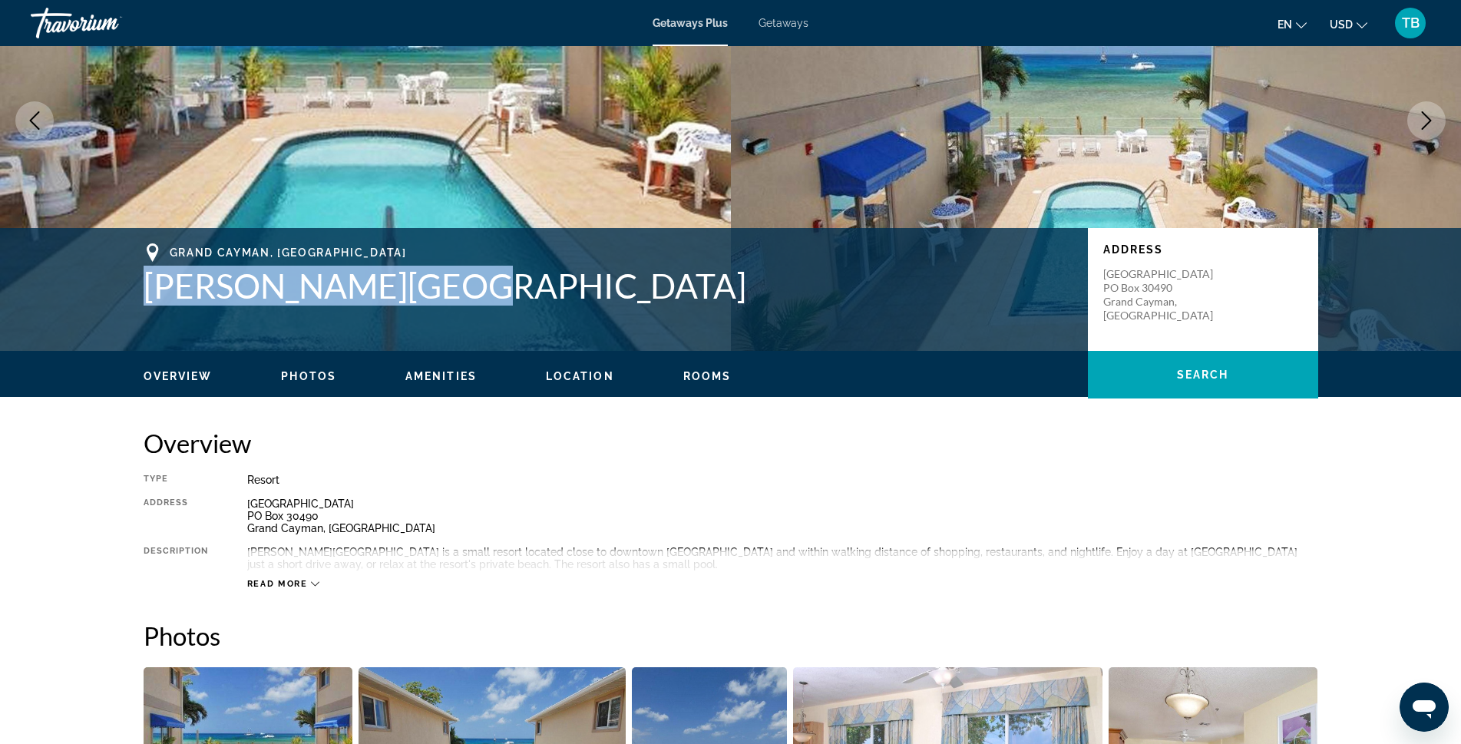
scroll to position [154, 0]
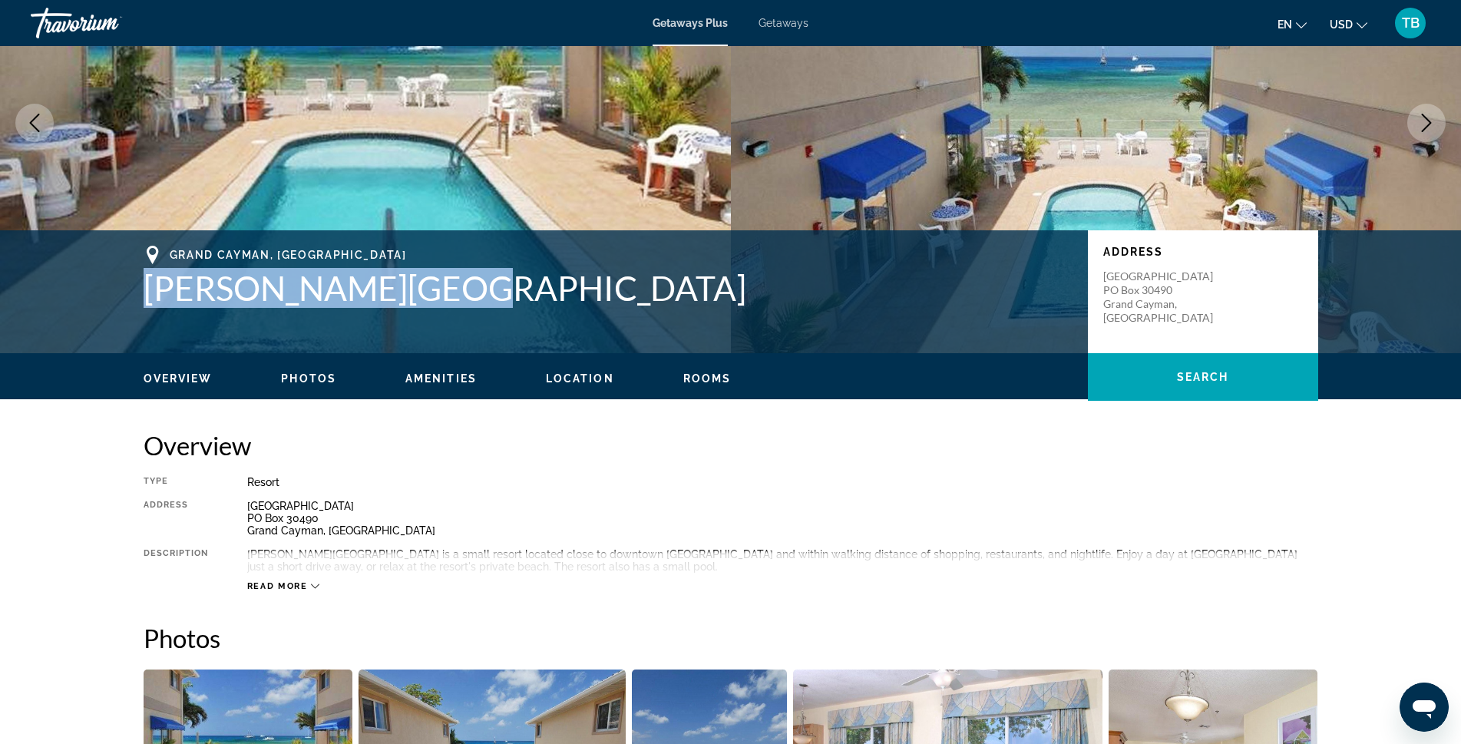
copy h1 "Coral Sands Resort"
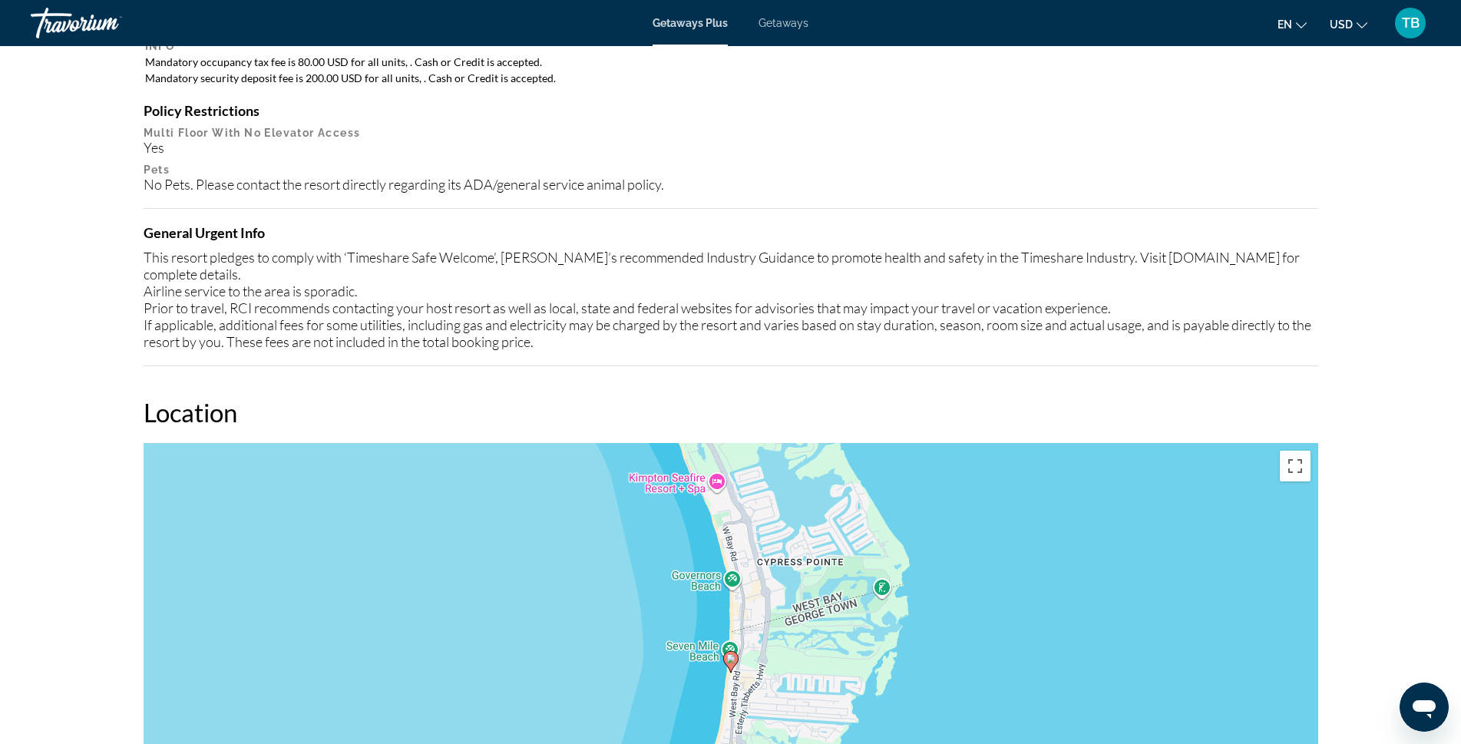
scroll to position [1689, 0]
